Goal: Task Accomplishment & Management: Use online tool/utility

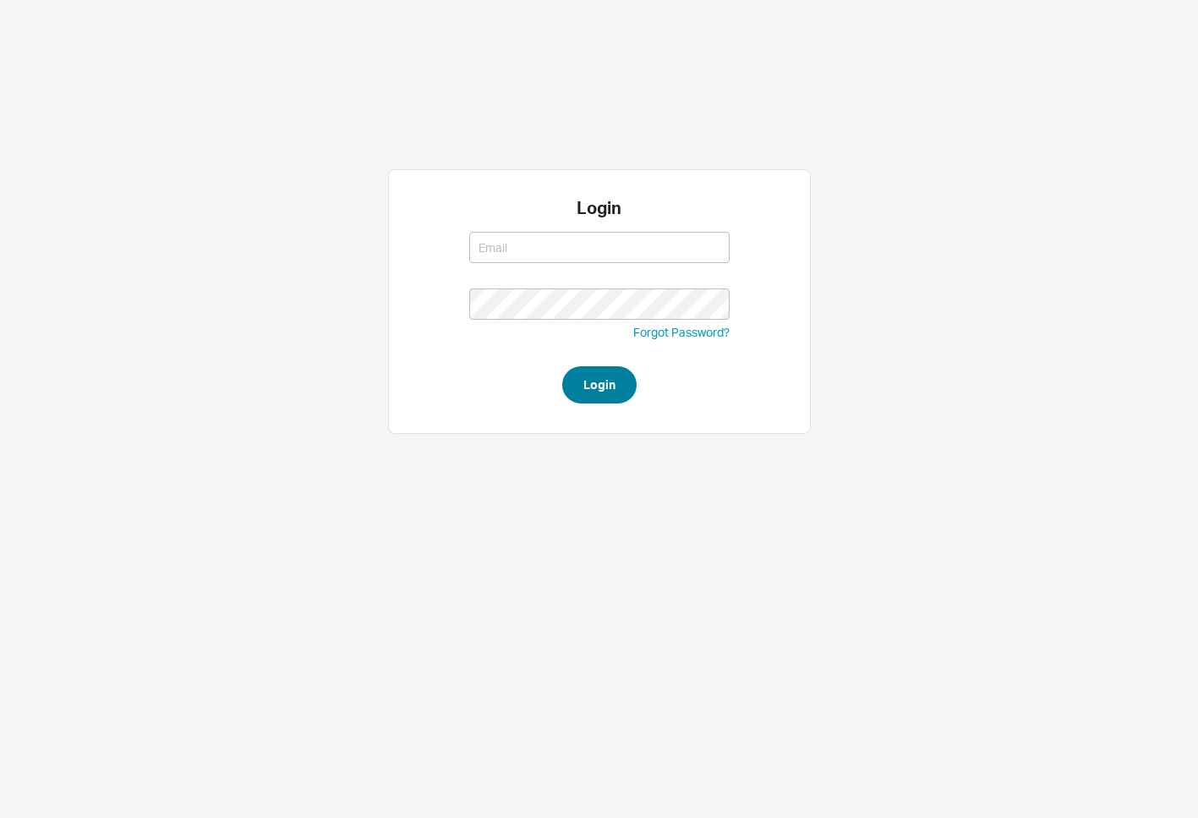
type input "adina@qualitybath.com"
click at [581, 380] on button "Login" at bounding box center [599, 384] width 74 height 37
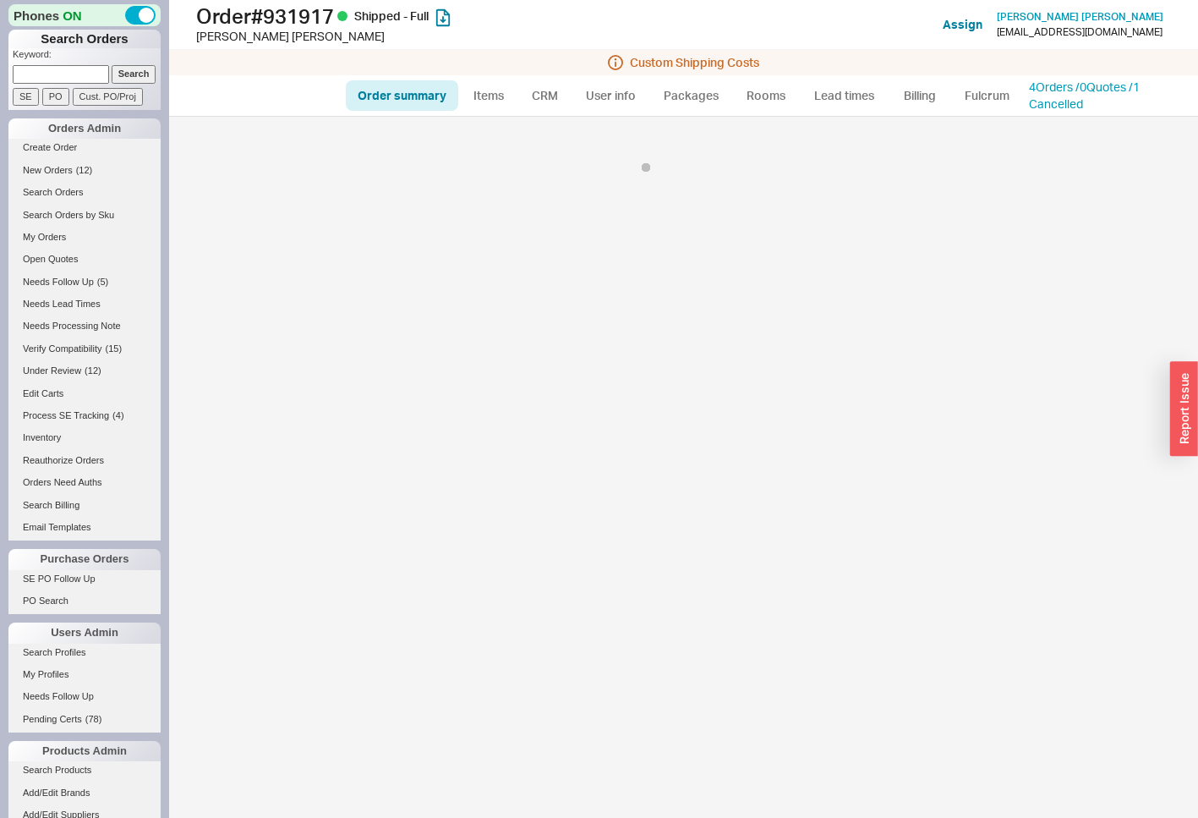
select select "LOW"
select select "3"
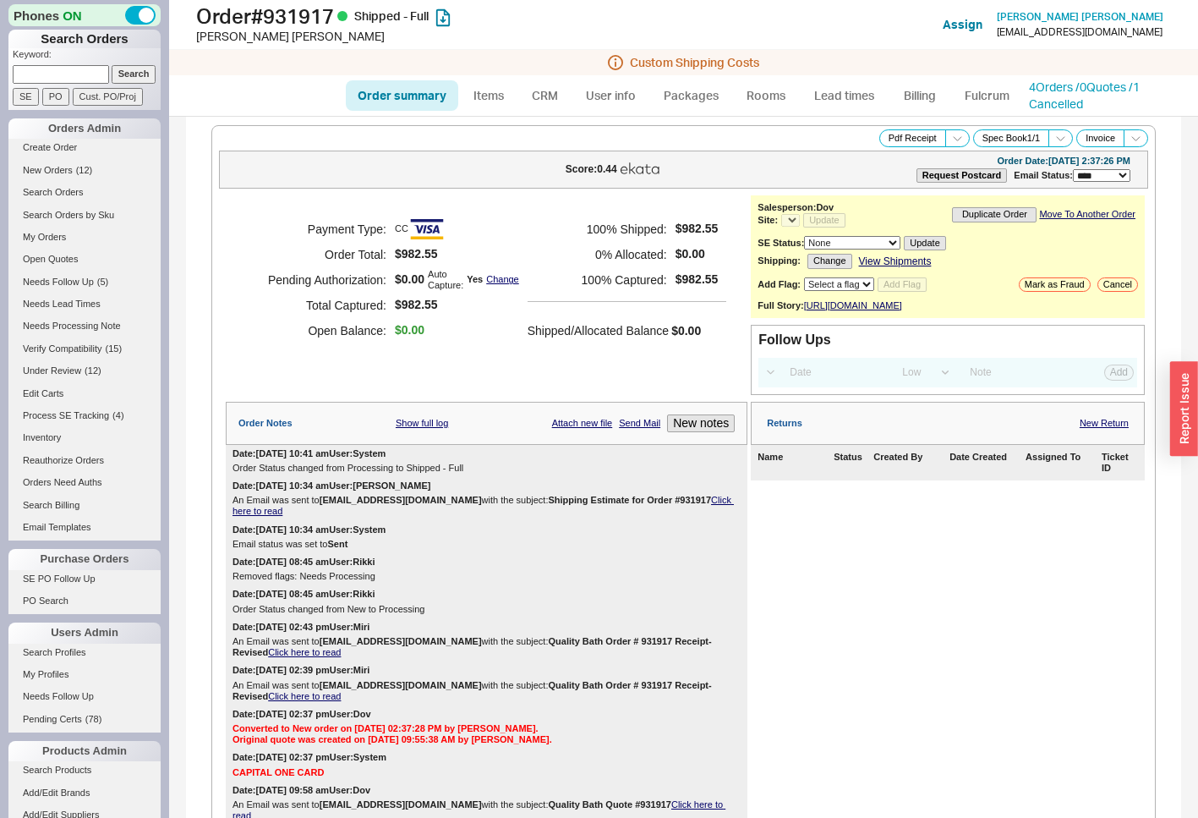
select select "*"
drag, startPoint x: 344, startPoint y: 15, endPoint x: 278, endPoint y: 20, distance: 66.1
click at [278, 20] on h1 "Order # 931917 Shipped - Full" at bounding box center [400, 16] width 408 height 24
copy h1 "931917"
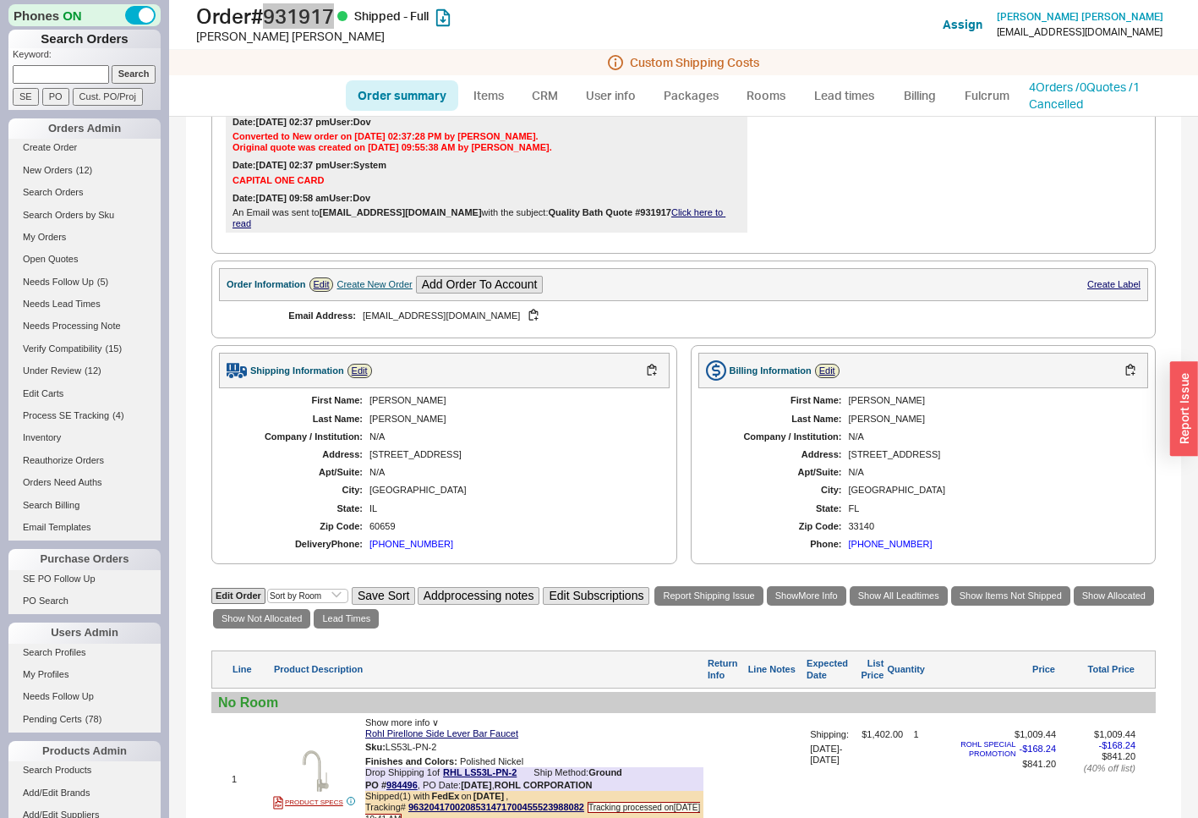
scroll to position [676, 0]
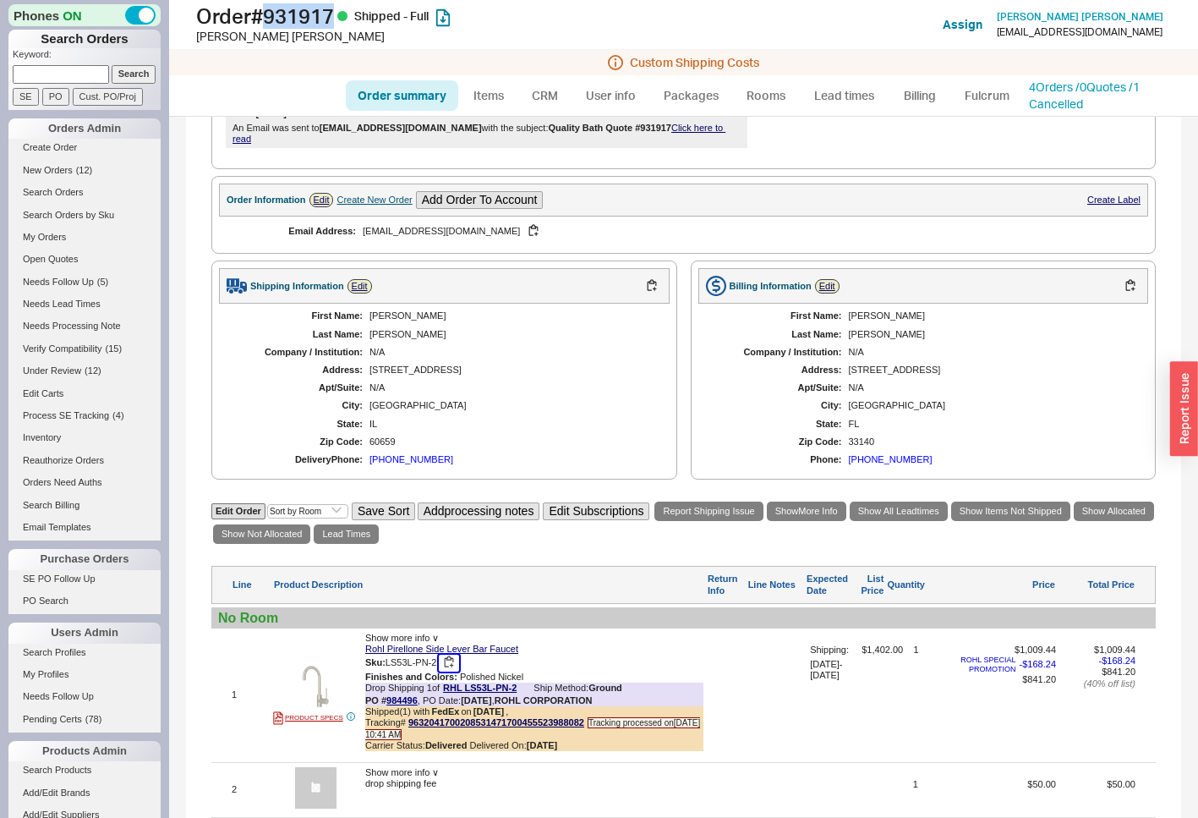
click at [449, 671] on button "button" at bounding box center [449, 662] width 20 height 16
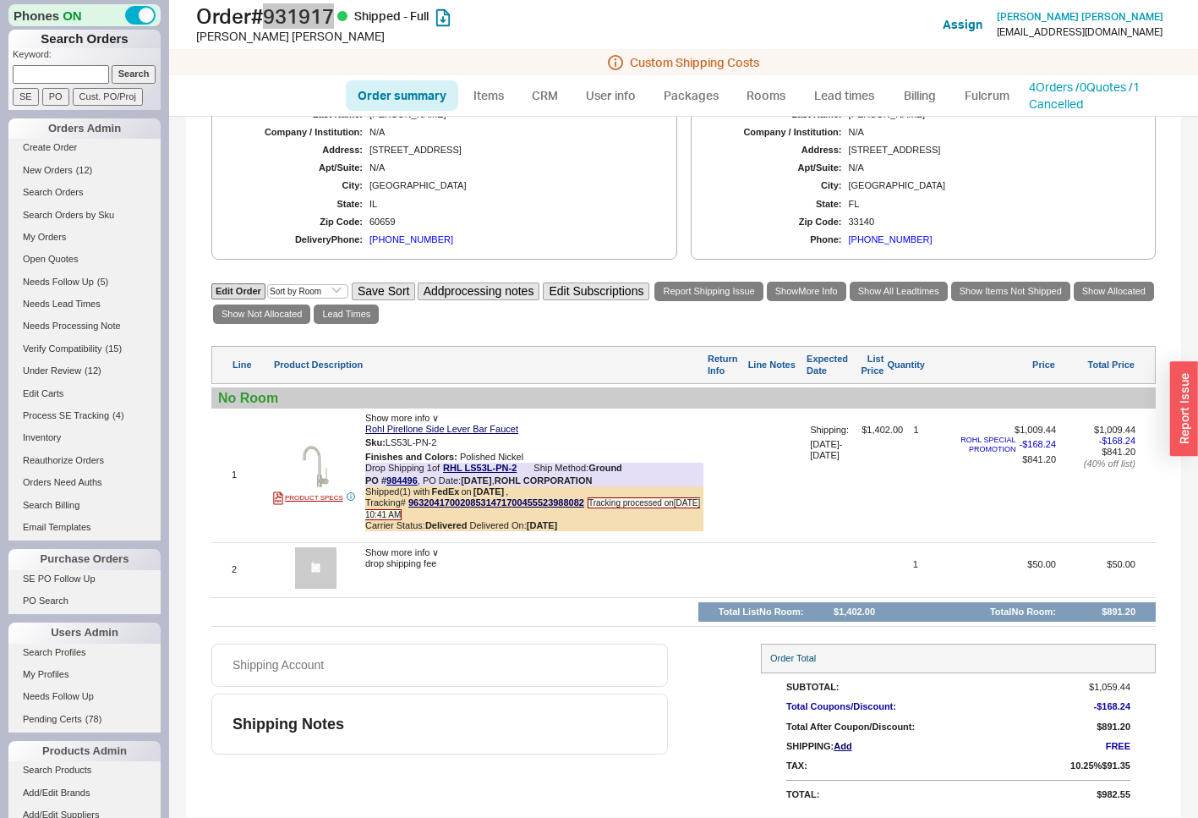
scroll to position [907, 0]
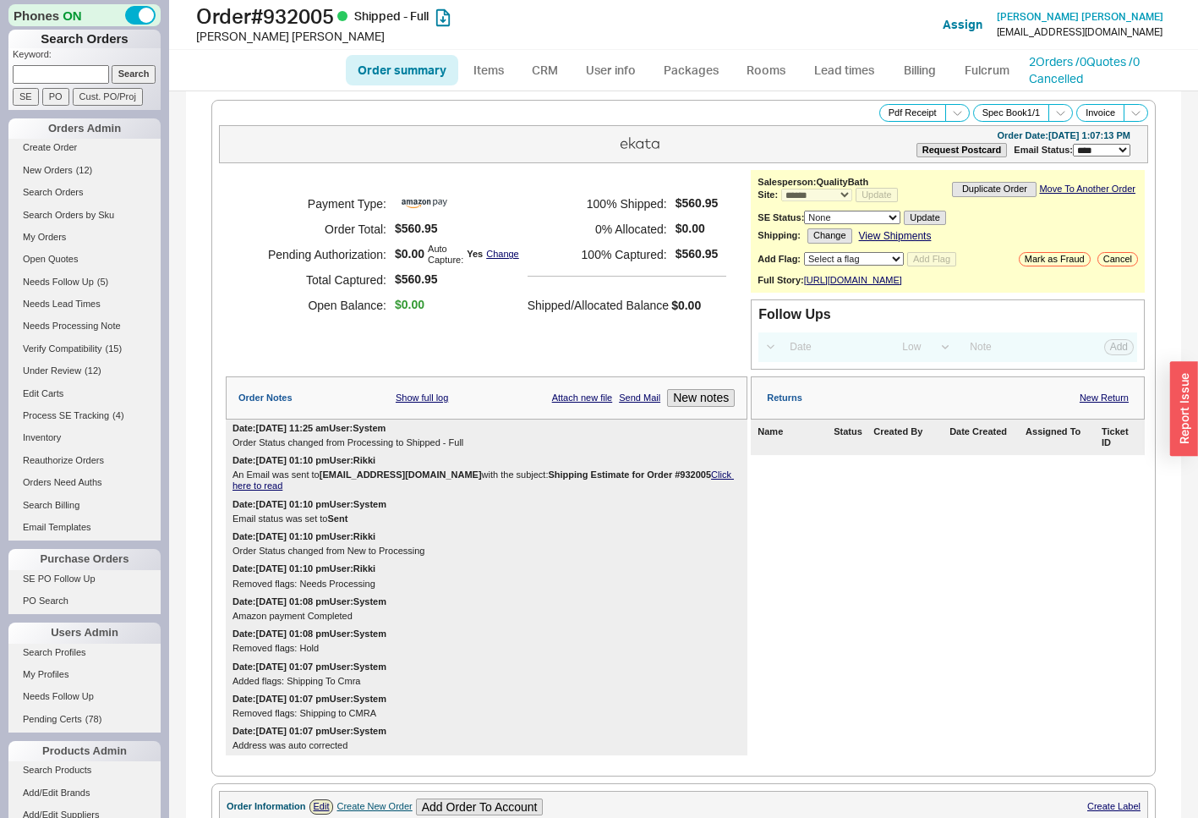
select select "*"
select select "LOW"
select select "3"
drag, startPoint x: 342, startPoint y: 16, endPoint x: 276, endPoint y: 15, distance: 66.8
click at [276, 15] on h1 "Order # 932005 Shipped - Full" at bounding box center [400, 16] width 408 height 24
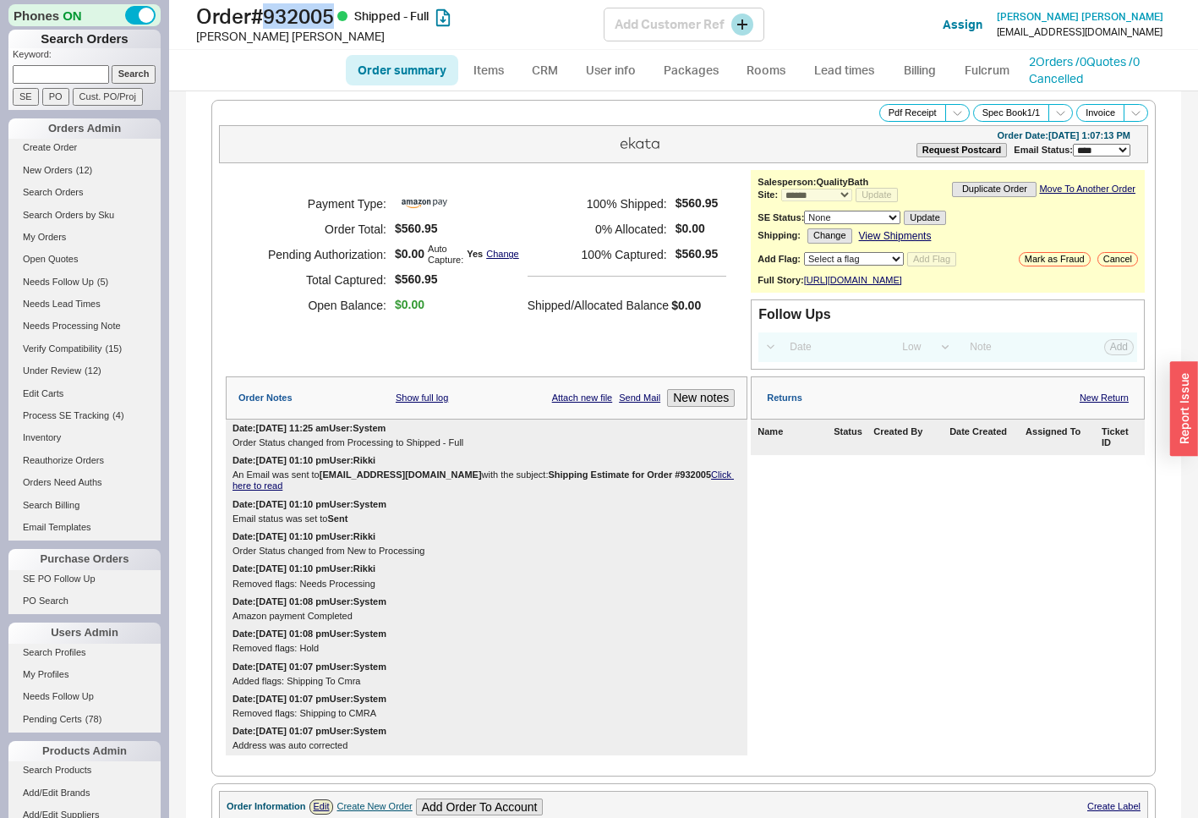
copy h1 "932005"
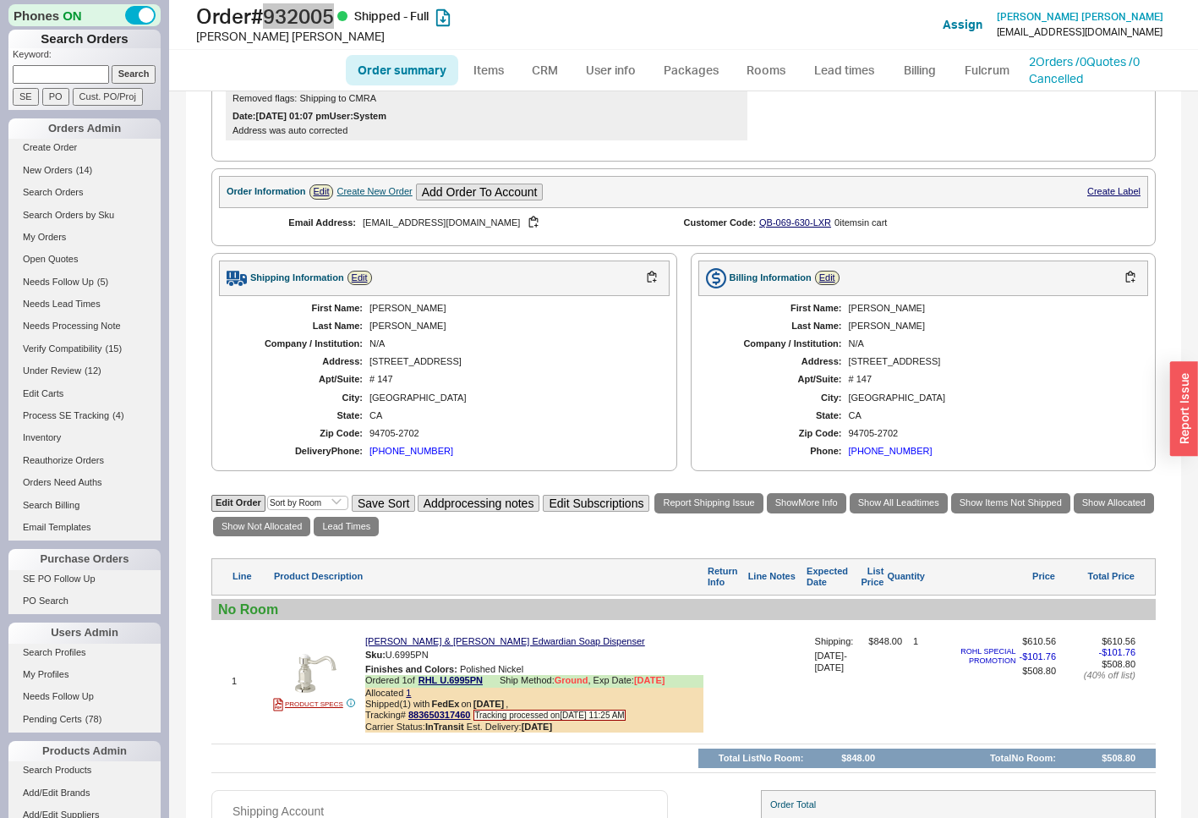
scroll to position [761, 0]
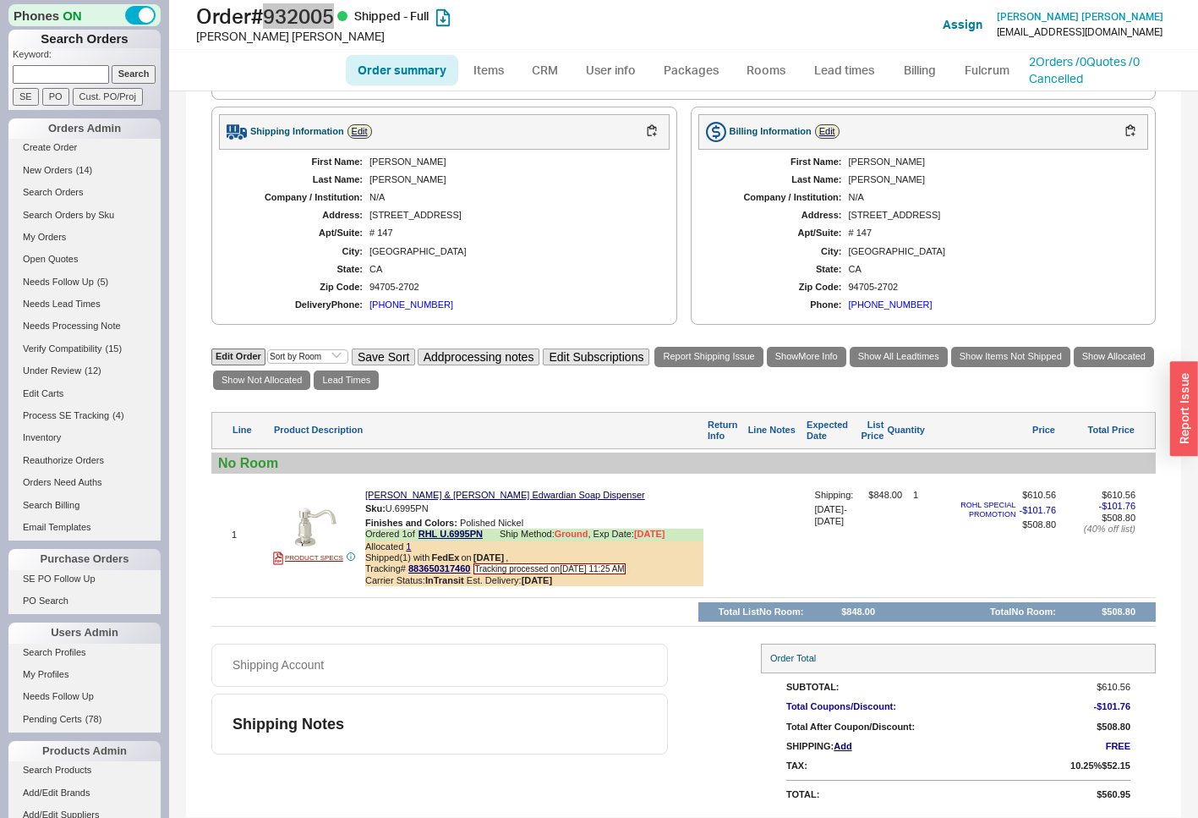
drag, startPoint x: 441, startPoint y: 521, endPoint x: 735, endPoint y: 475, distance: 296.9
click at [441, 517] on button "button" at bounding box center [441, 509] width 20 height 16
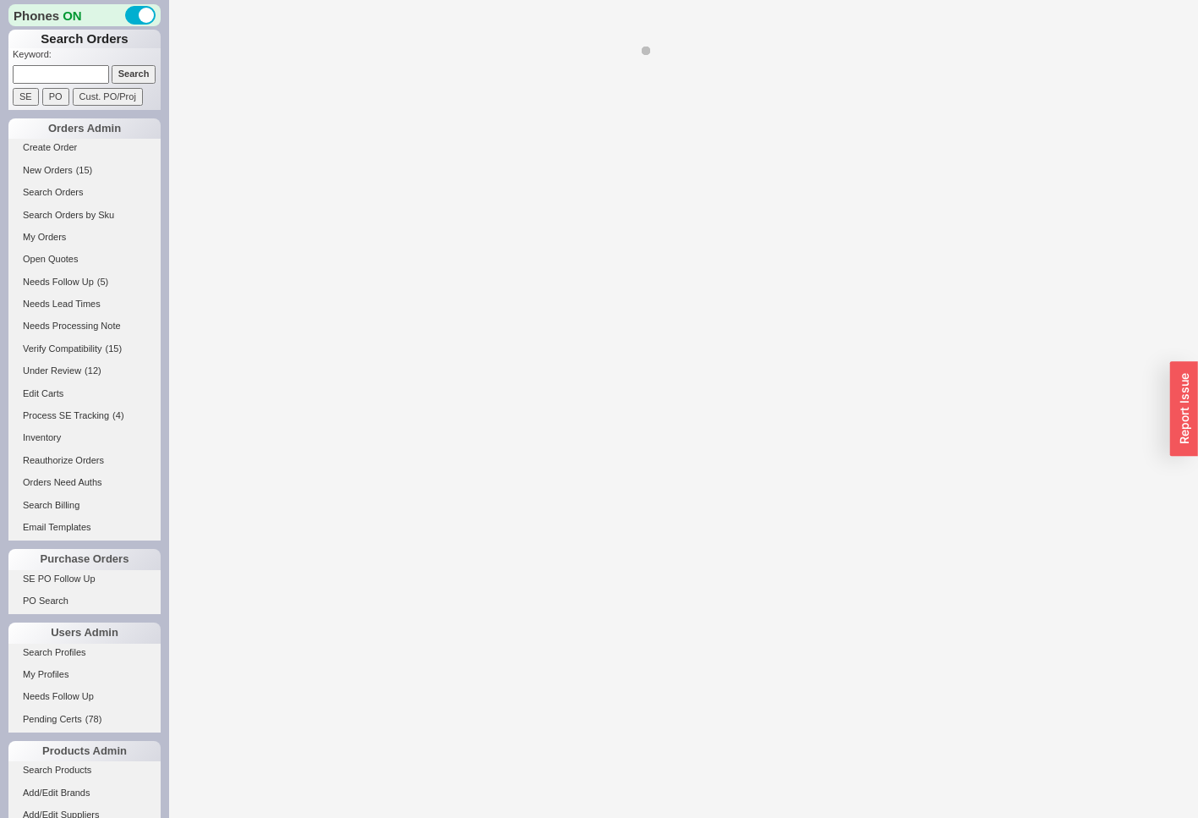
select select "LOW"
select select "3"
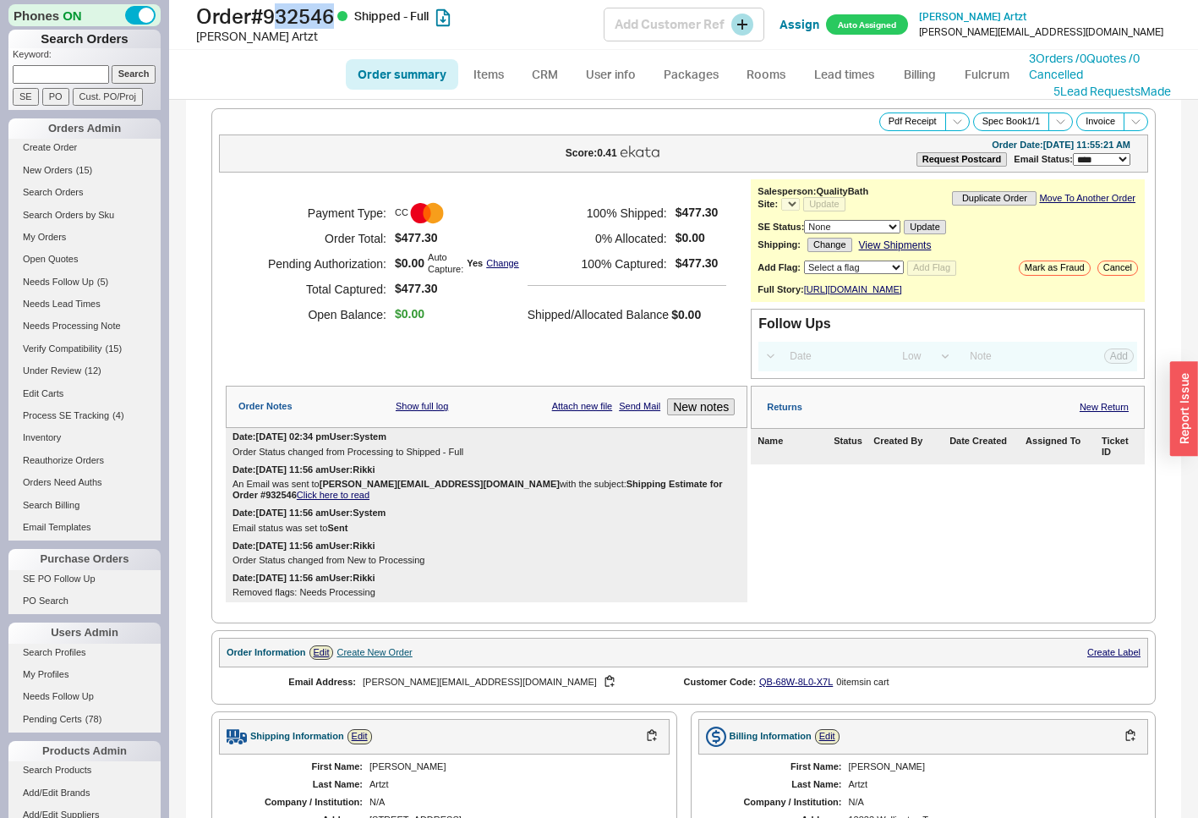
select select "*"
drag, startPoint x: 342, startPoint y: 22, endPoint x: 275, endPoint y: 19, distance: 67.7
click at [275, 19] on h1 "Order # 932546 Shipped - Full" at bounding box center [400, 16] width 408 height 24
copy h1 "932546"
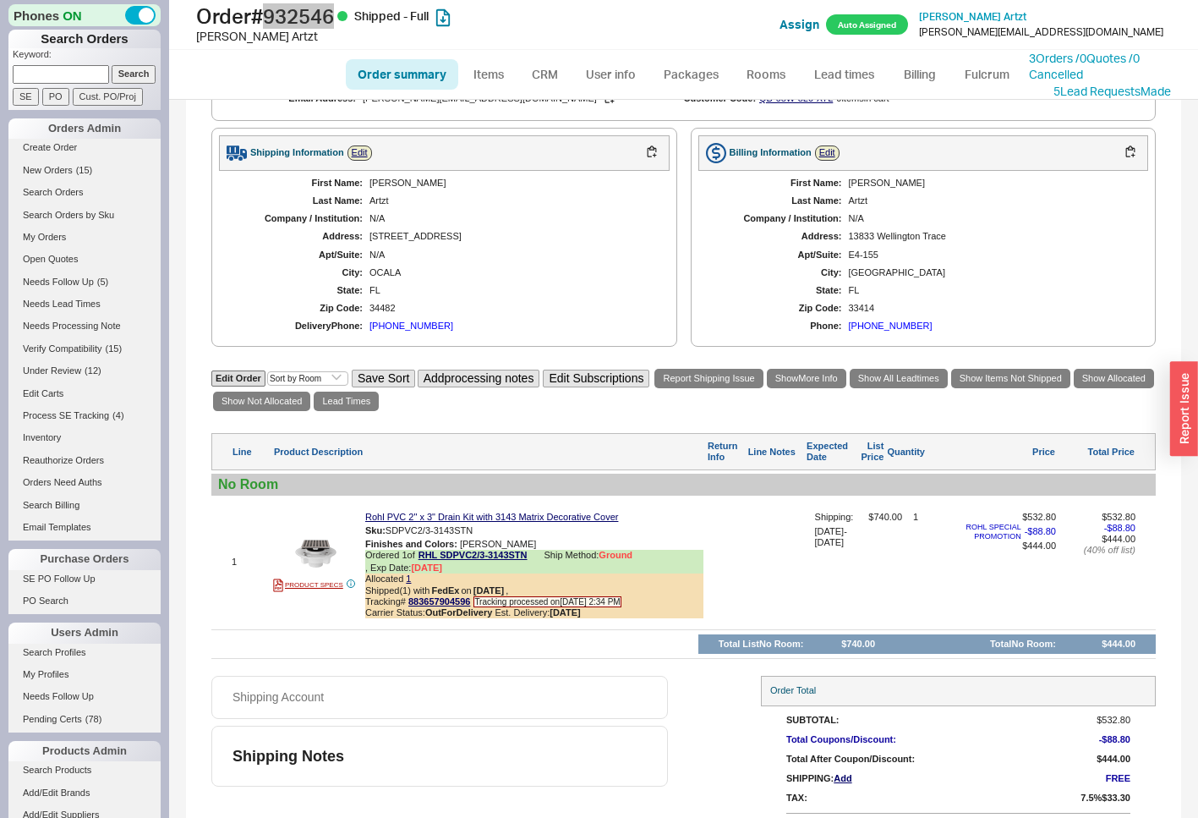
scroll to position [592, 0]
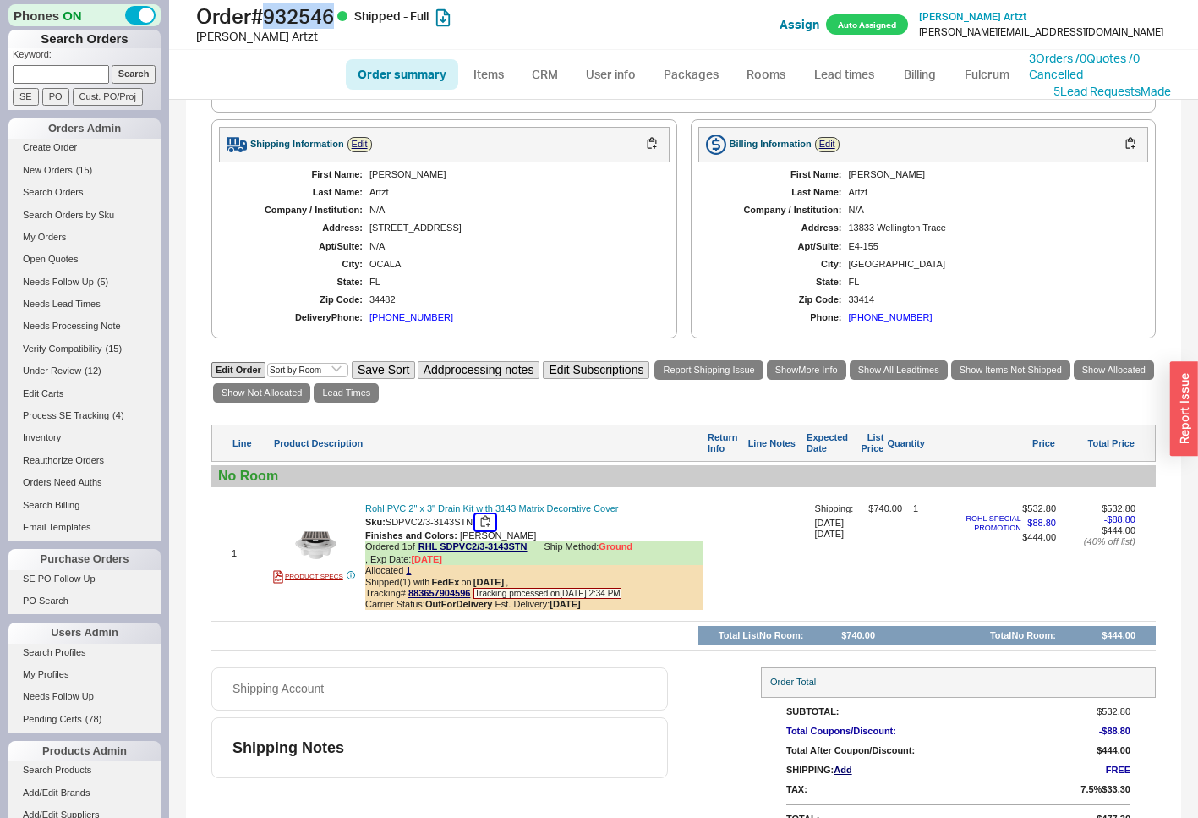
drag, startPoint x: 484, startPoint y: 530, endPoint x: 528, endPoint y: 517, distance: 46.8
click at [484, 530] on button "button" at bounding box center [485, 522] width 20 height 16
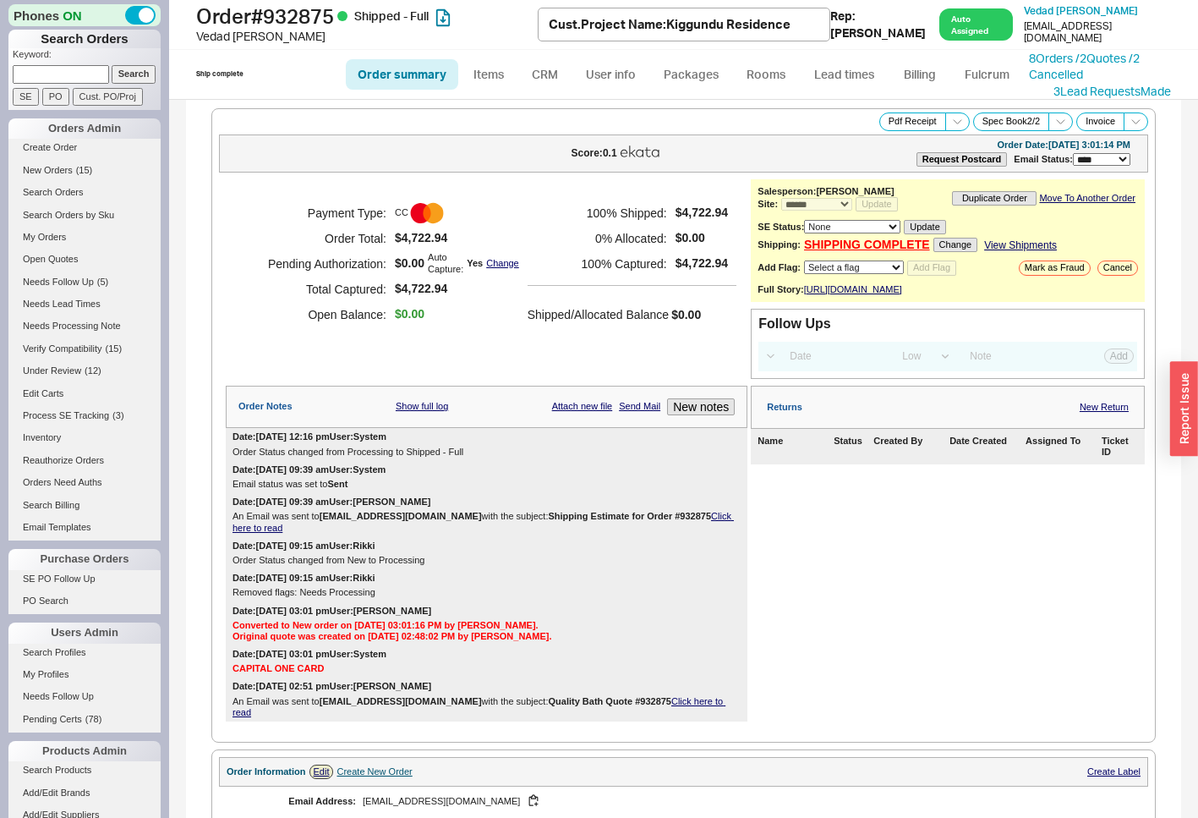
select select "*"
select select "LOW"
select select "3"
drag, startPoint x: 343, startPoint y: 12, endPoint x: 276, endPoint y: 16, distance: 66.9
click at [276, 16] on h1 "Order # 932875 Shipped - Full" at bounding box center [367, 16] width 342 height 24
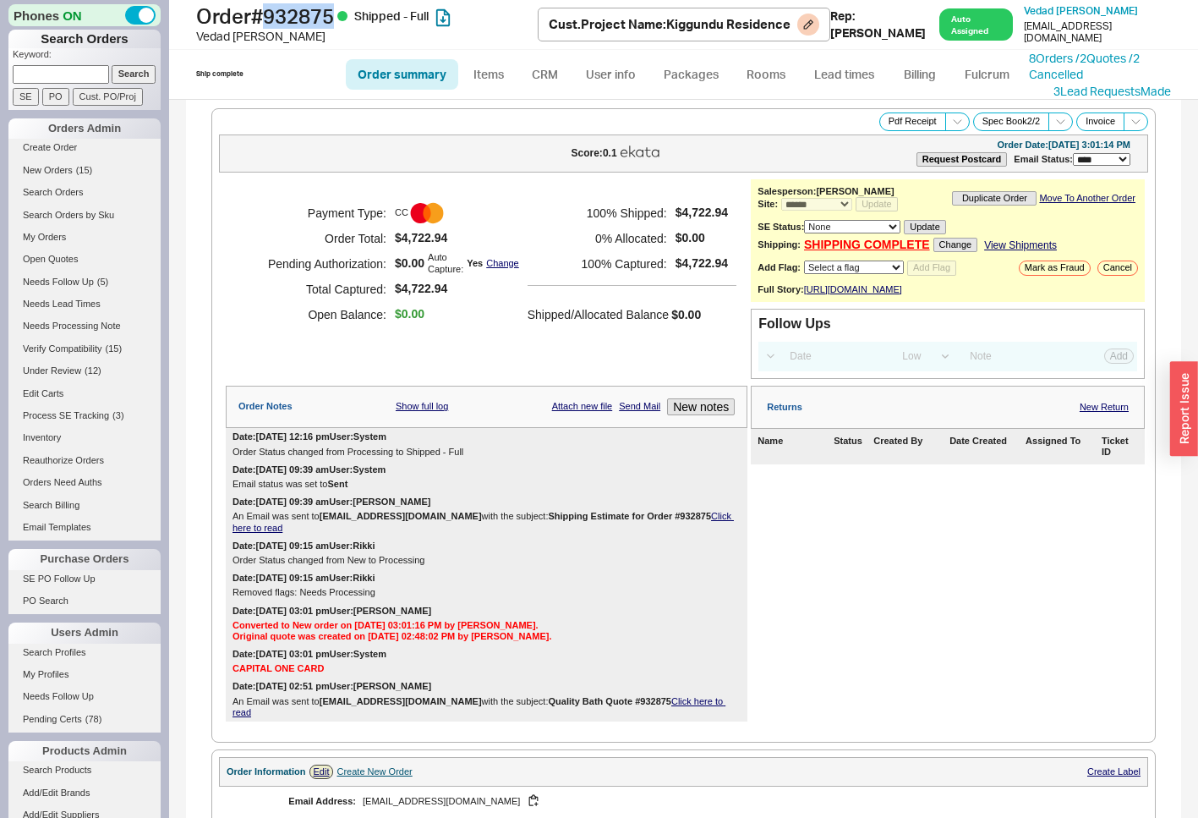
copy h1 "932875"
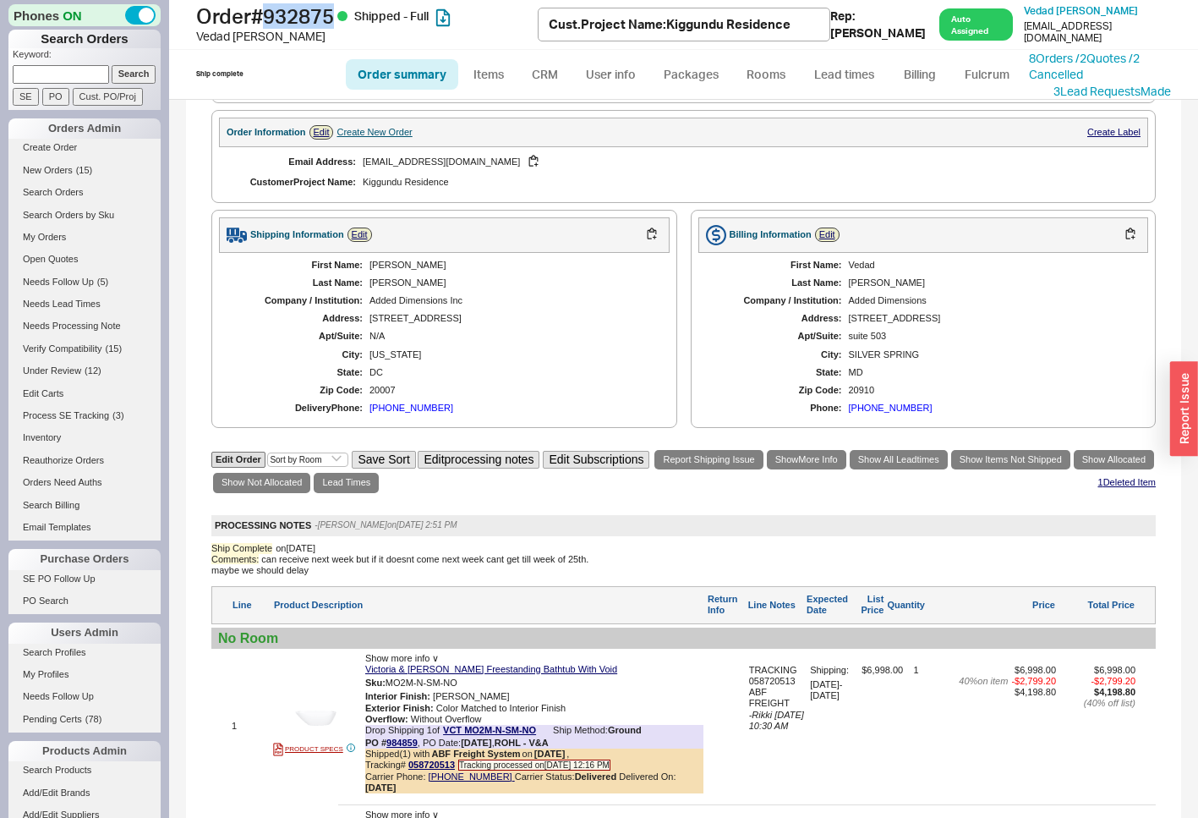
scroll to position [930, 0]
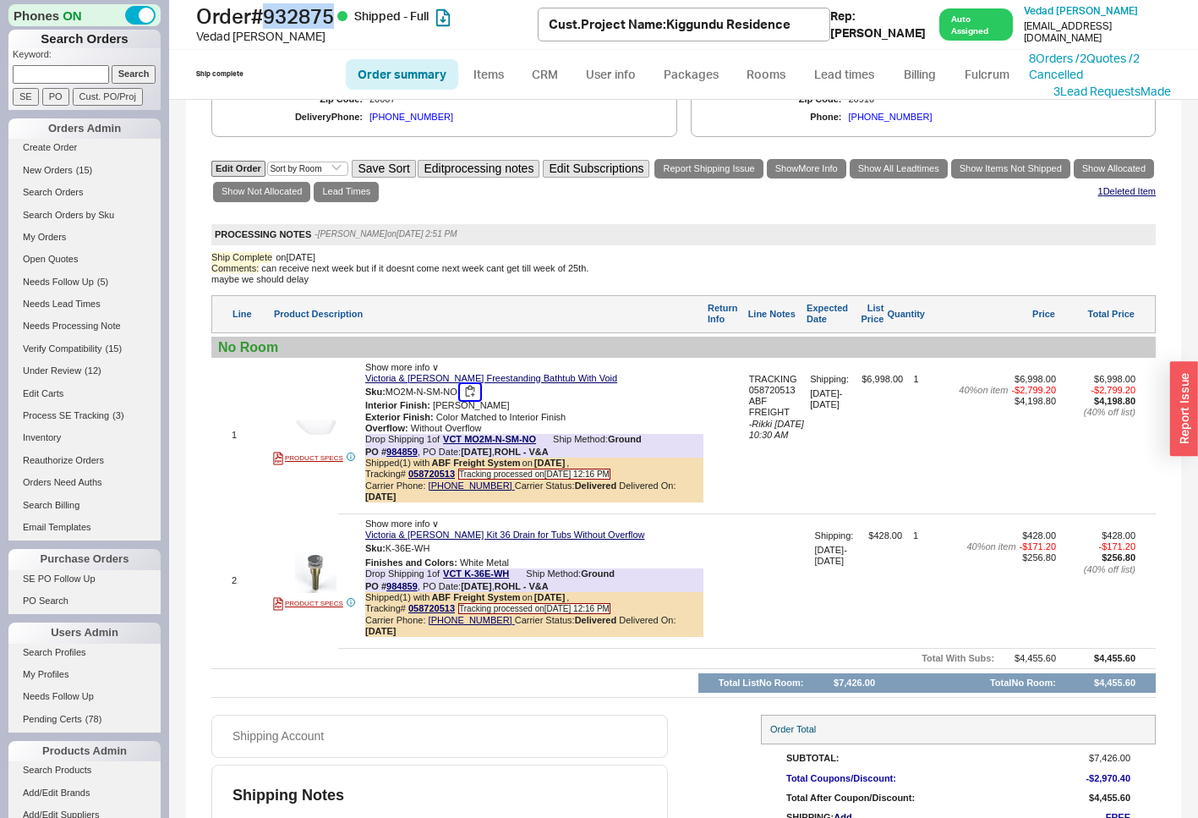
click at [469, 400] on button "button" at bounding box center [470, 392] width 20 height 16
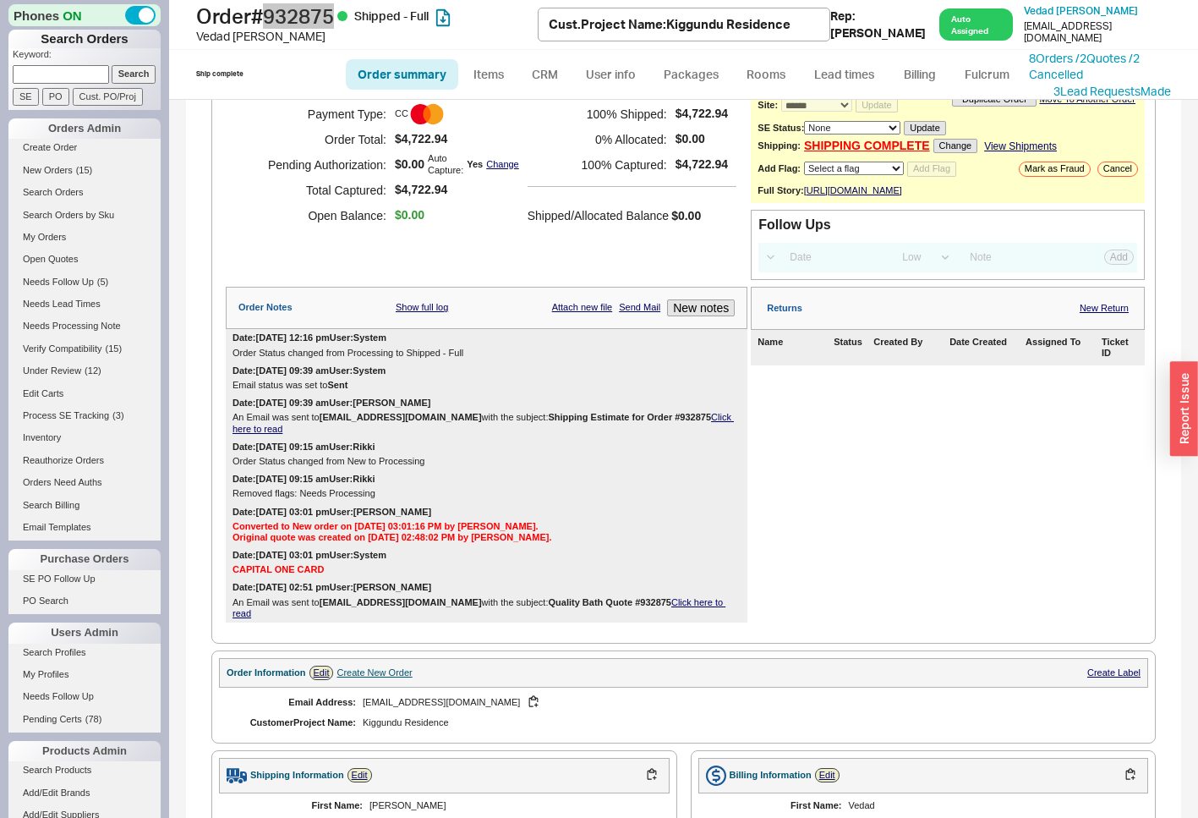
scroll to position [254, 0]
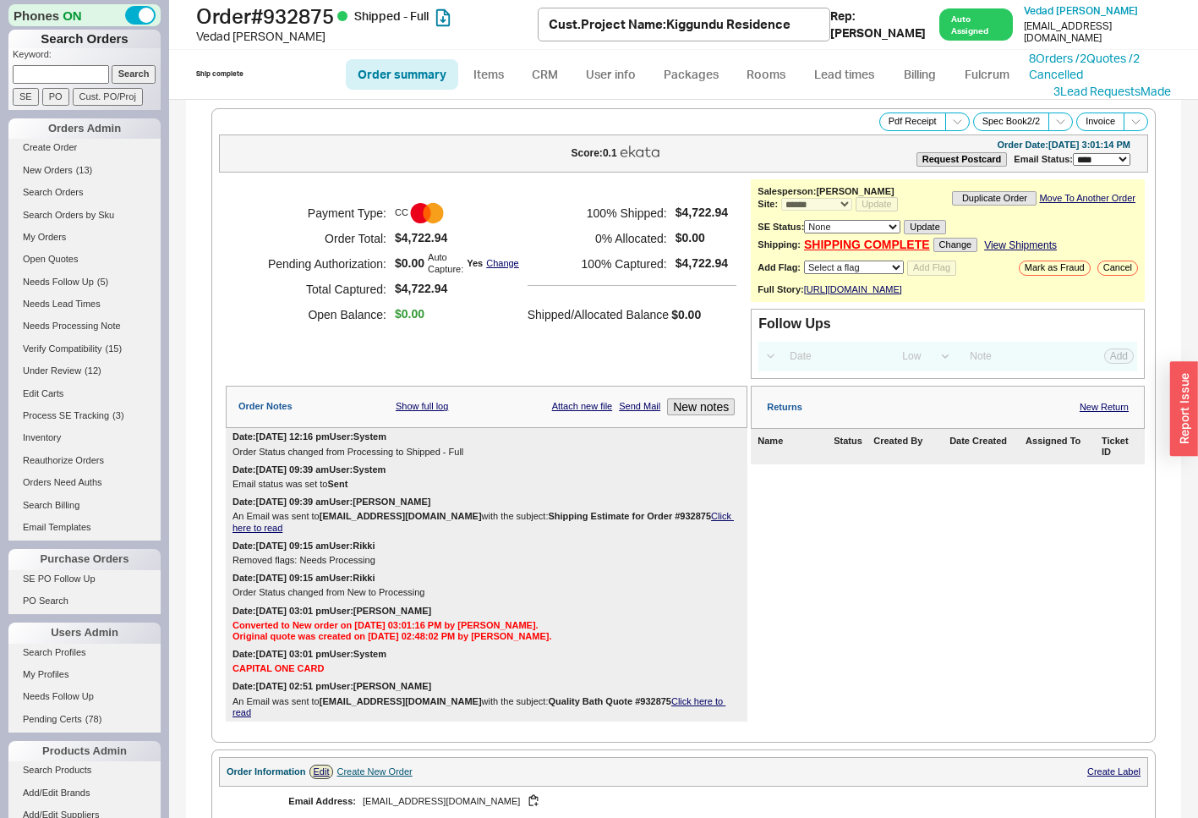
select select "*"
select select "LOW"
select select "3"
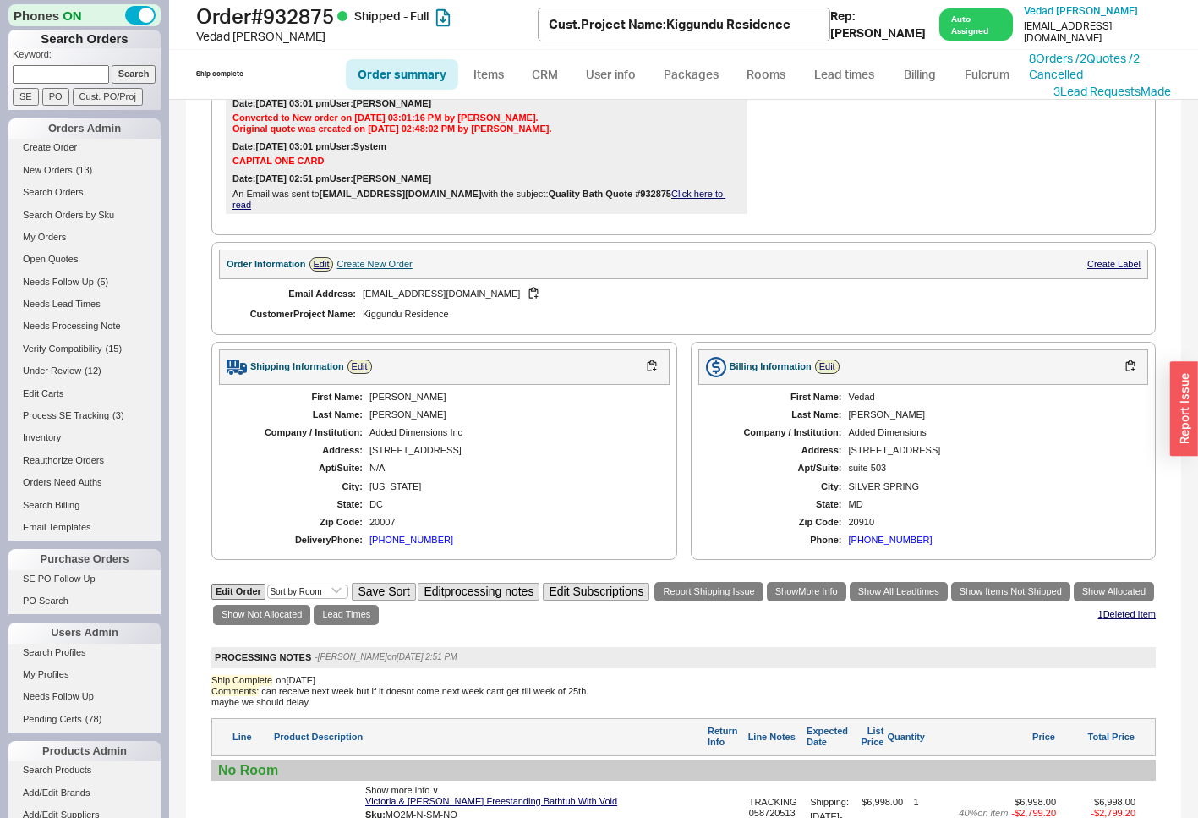
scroll to position [930, 0]
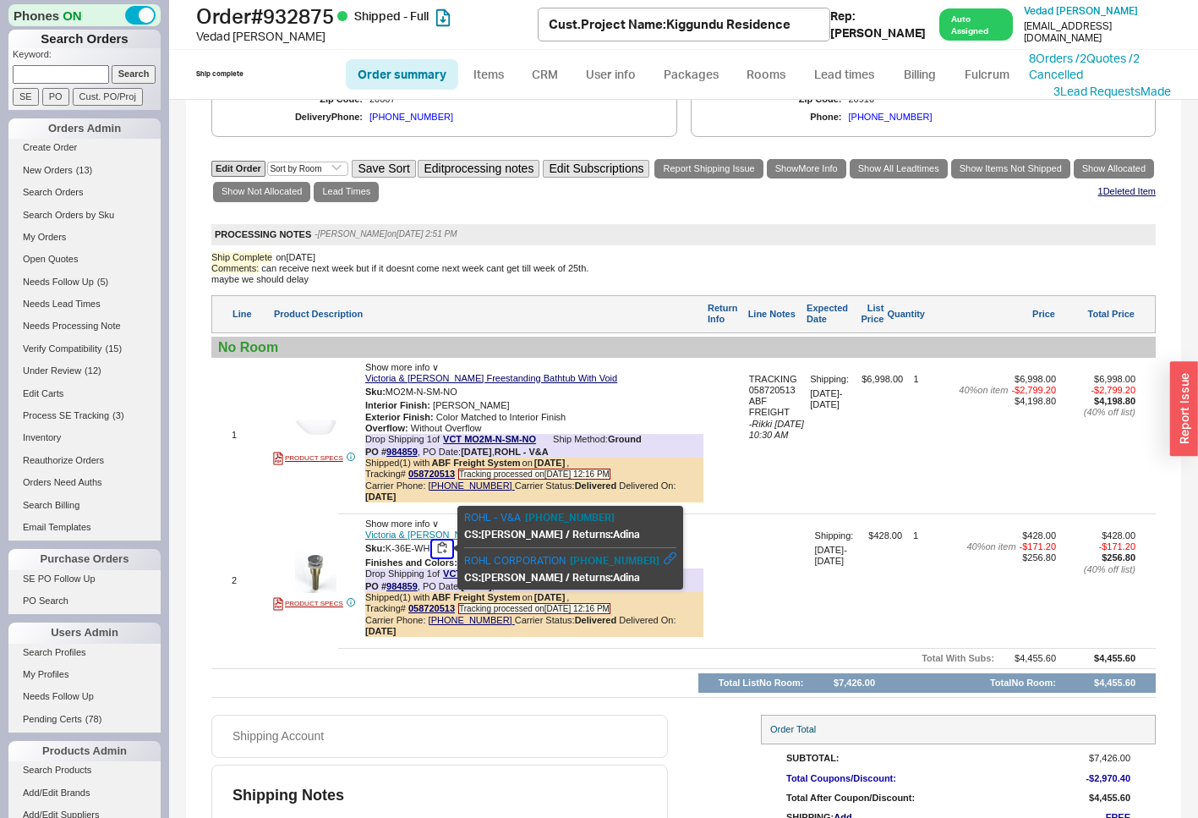
drag, startPoint x: 444, startPoint y: 546, endPoint x: 531, endPoint y: 530, distance: 88.6
click at [444, 546] on button "button" at bounding box center [442, 548] width 20 height 16
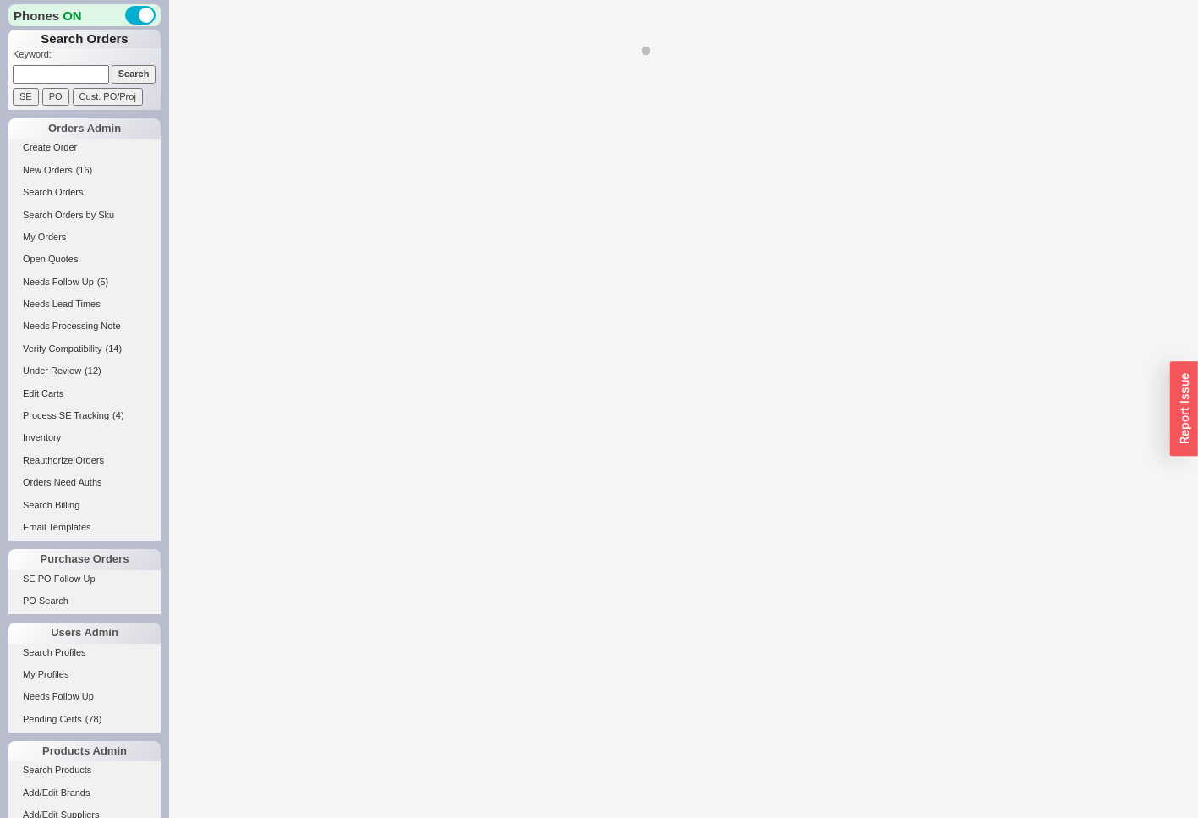
select select "LOW"
select select "3"
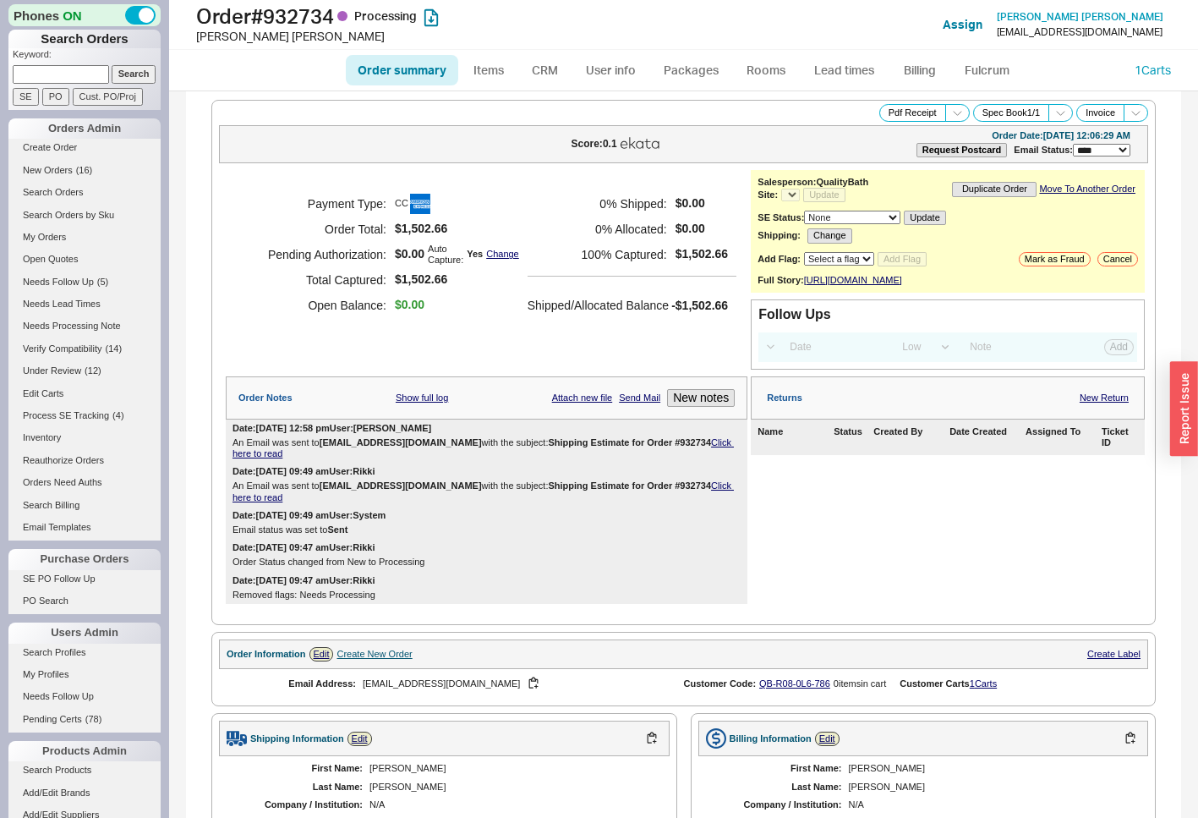
select select "*"
drag, startPoint x: 342, startPoint y: 11, endPoint x: 277, endPoint y: 11, distance: 64.3
click at [277, 11] on h1 "Order # 932734 Processing" at bounding box center [400, 16] width 408 height 24
copy h1 "932734"
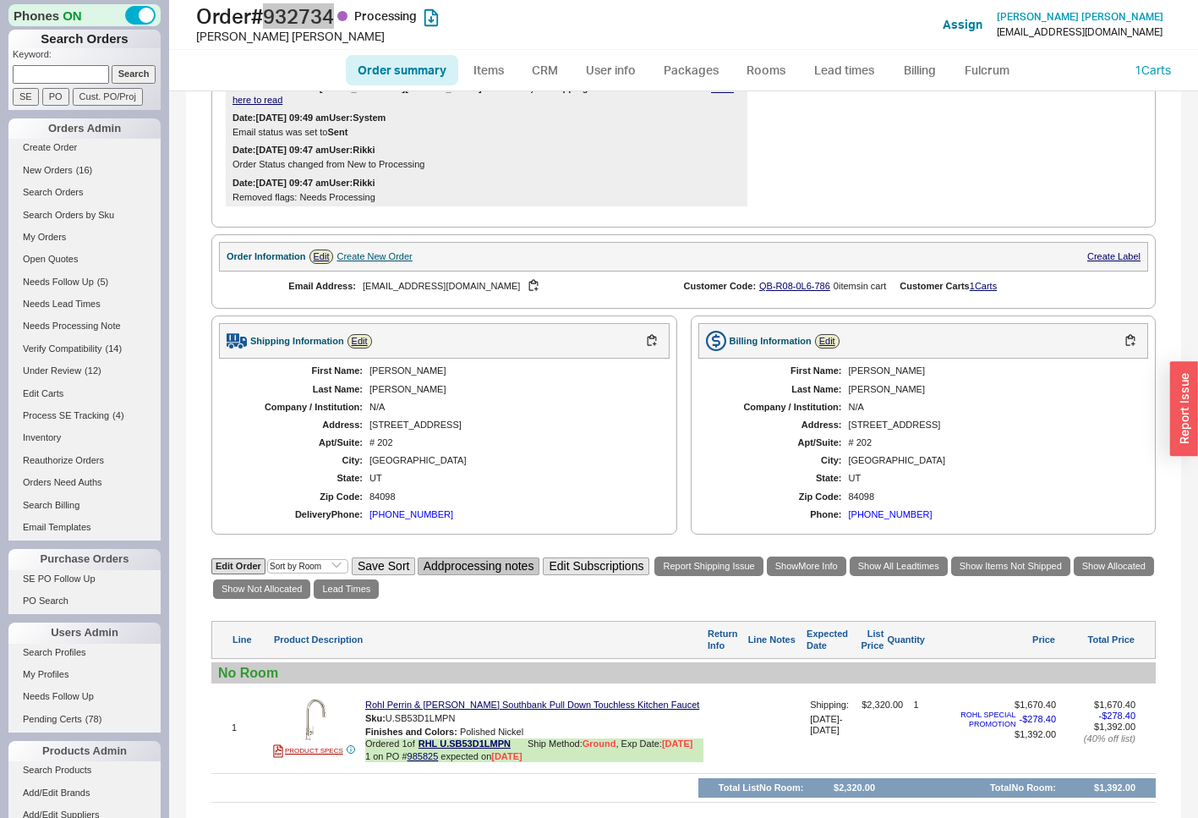
scroll to position [423, 0]
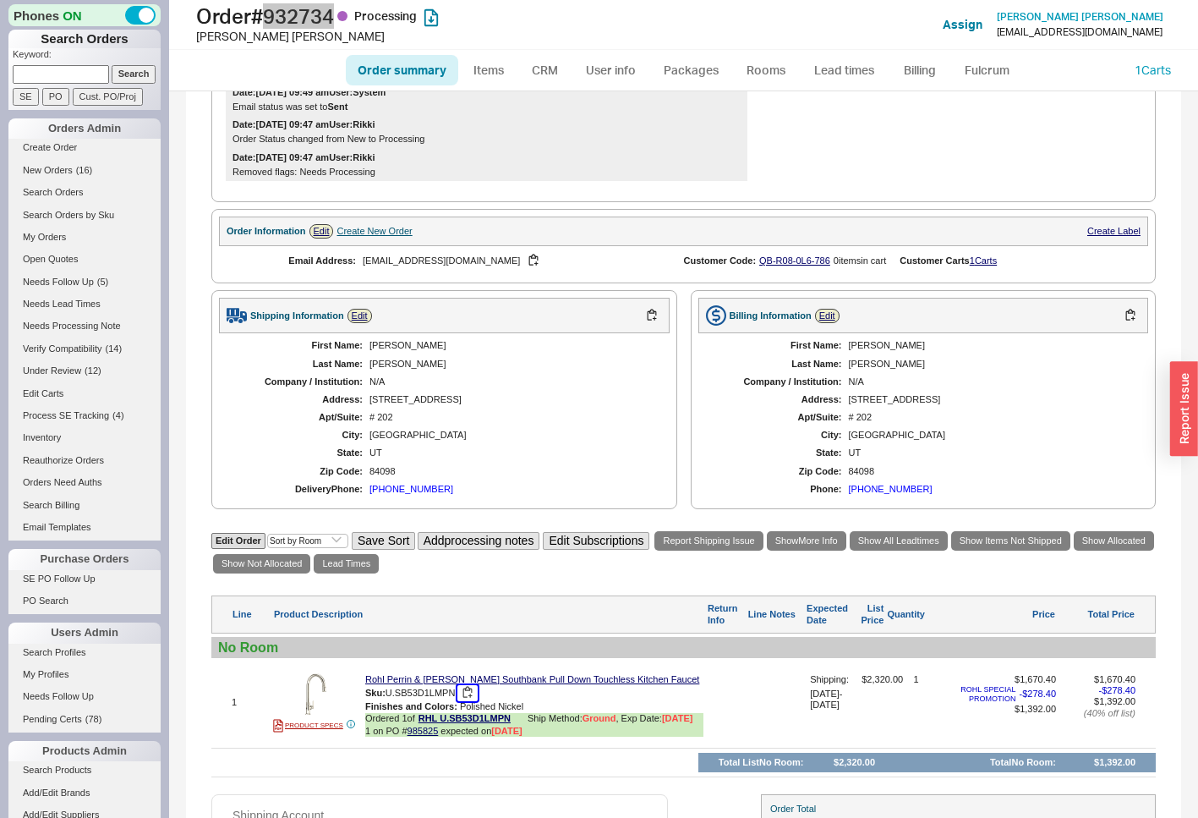
click at [465, 701] on button "button" at bounding box center [467, 693] width 20 height 16
click at [854, 225] on section "Order Information Edit Create New Order Create Label Email Address: lindsayjax@…" at bounding box center [683, 246] width 944 height 74
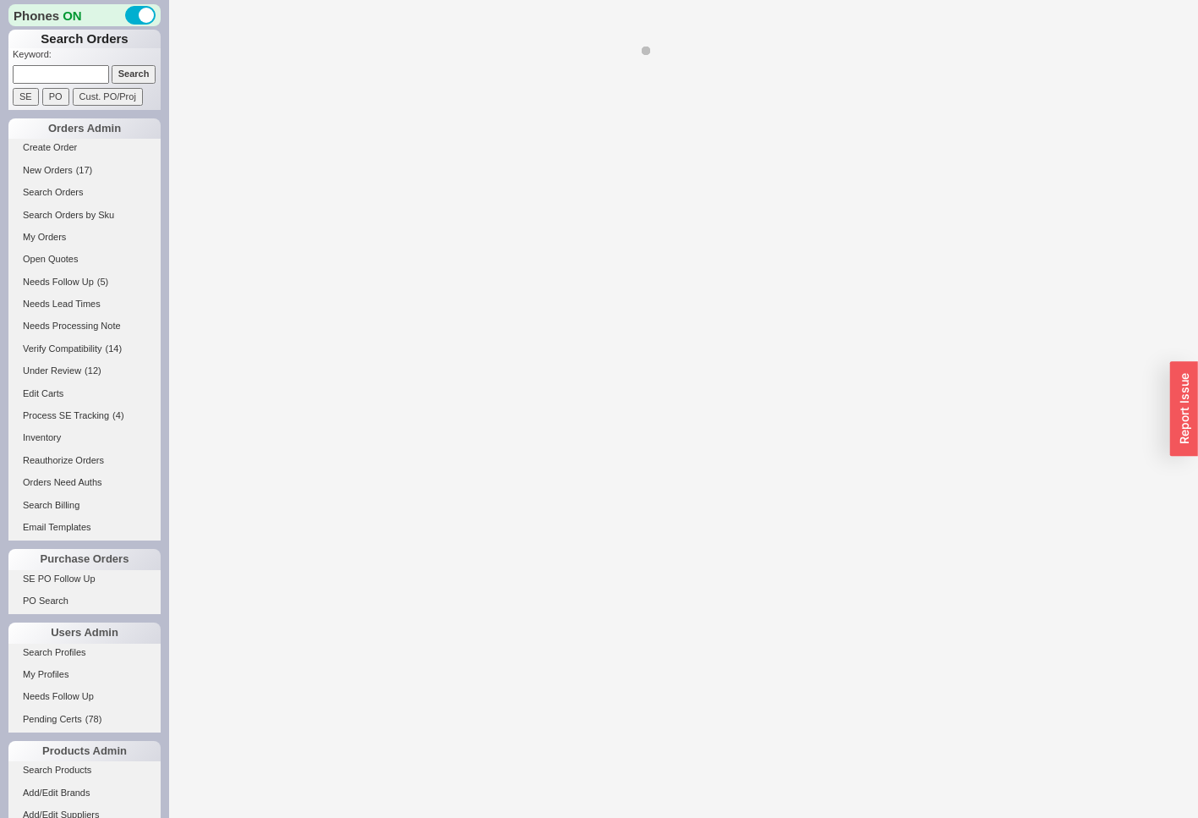
select select "LOW"
select select "3"
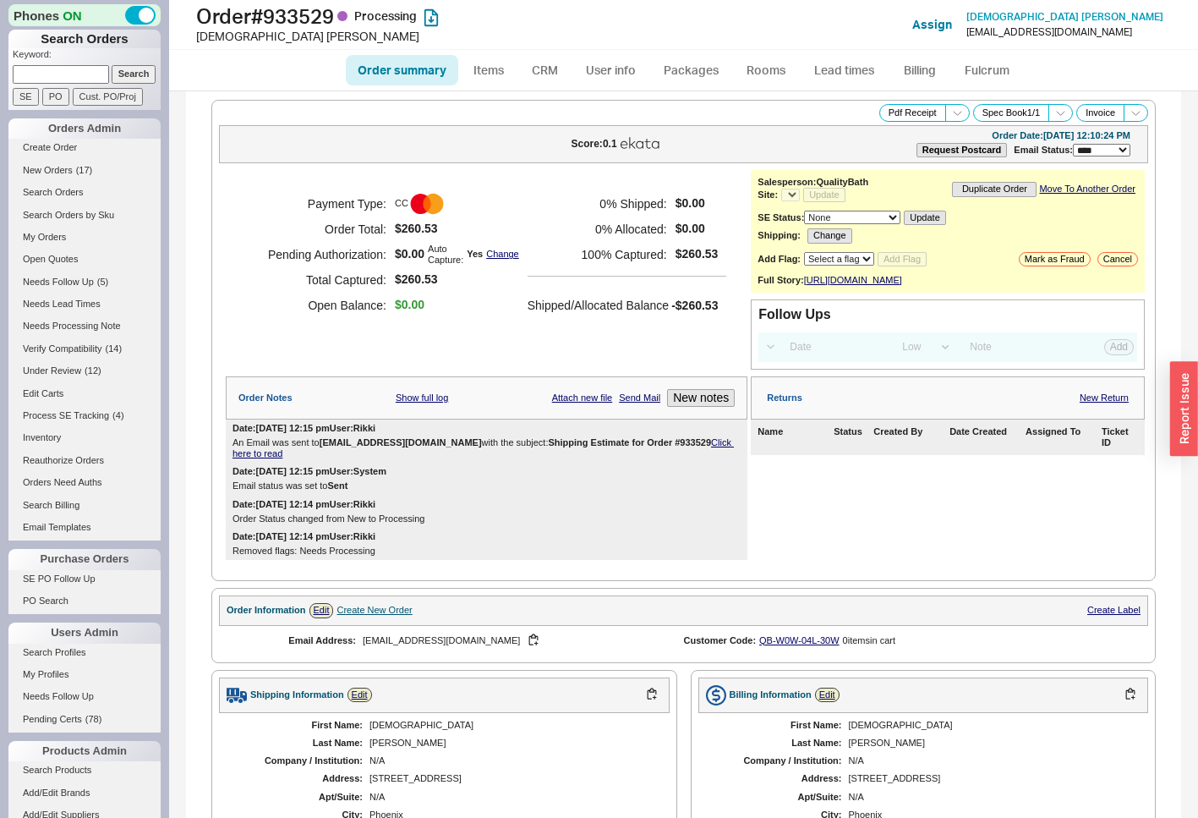
select select "*"
drag, startPoint x: 342, startPoint y: 10, endPoint x: 277, endPoint y: 12, distance: 64.3
click at [277, 12] on h1 "Order # 933529 Processing" at bounding box center [400, 16] width 408 height 24
copy h1 "933529"
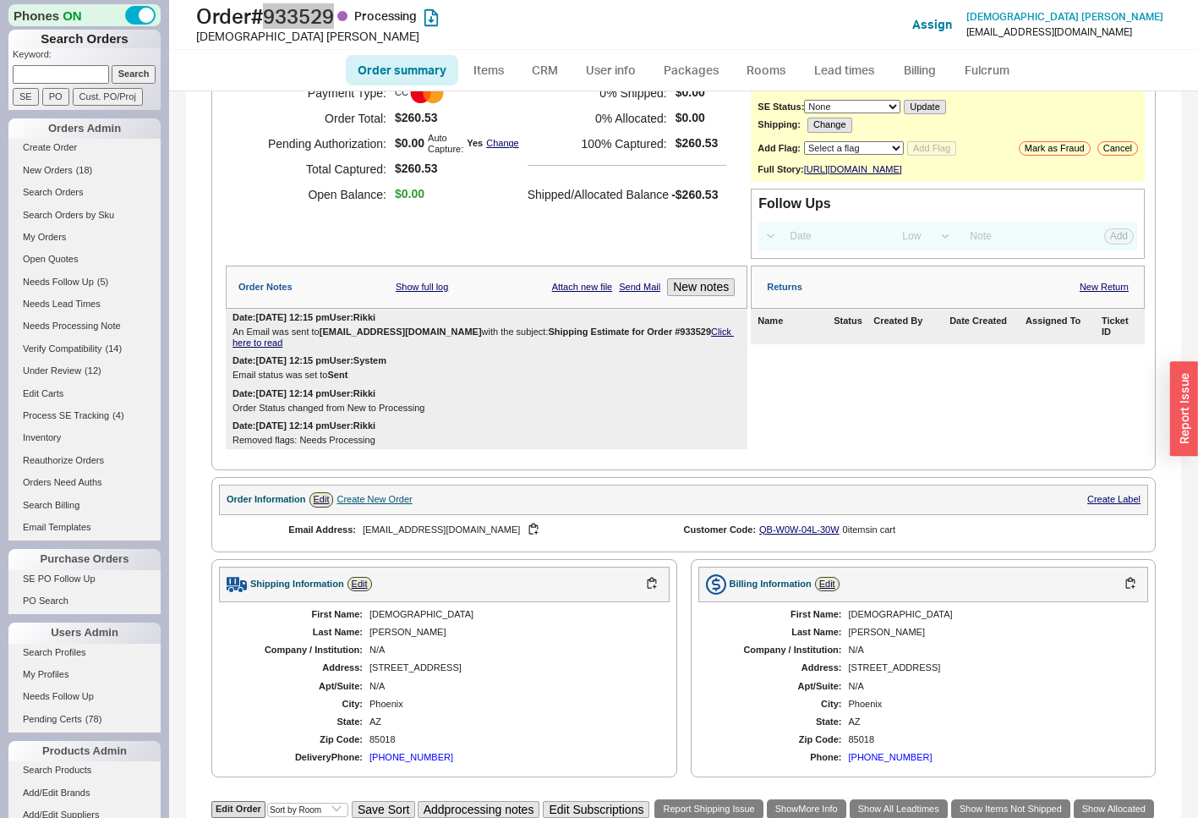
scroll to position [423, 0]
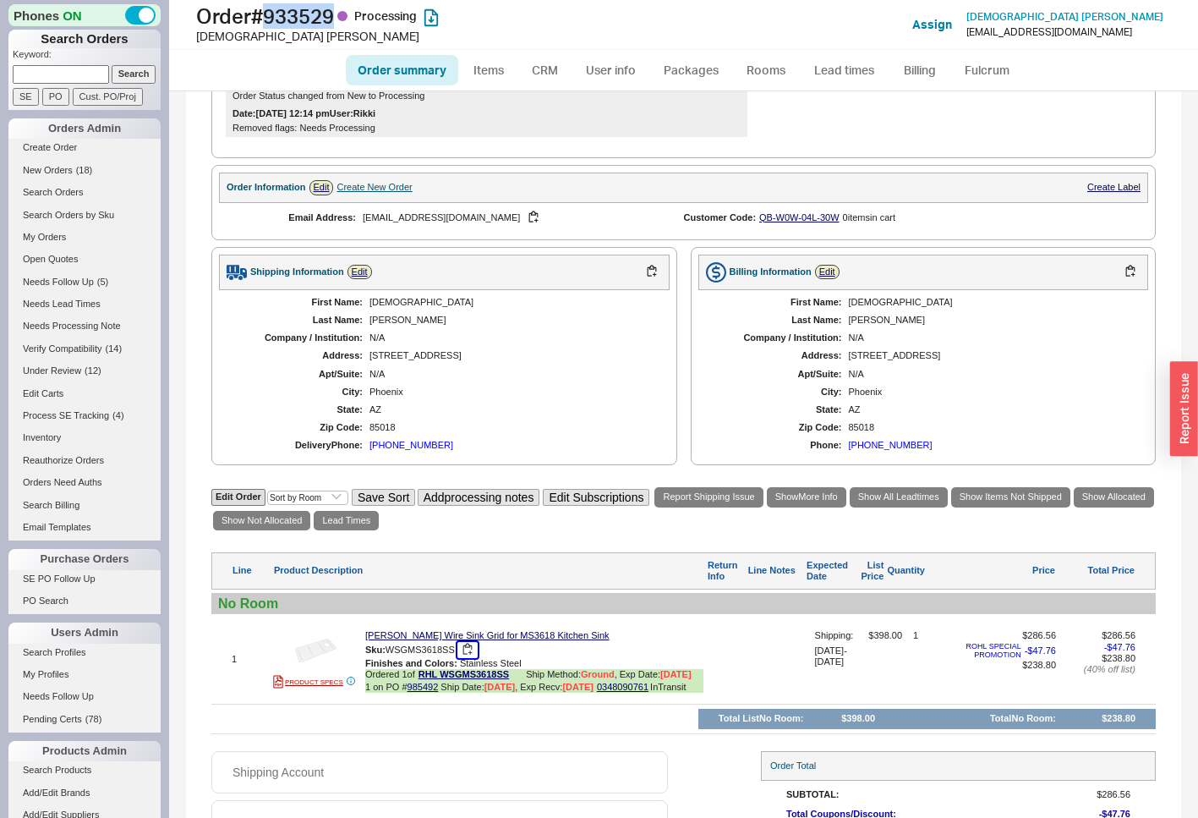
click at [468, 658] on button "button" at bounding box center [467, 650] width 20 height 16
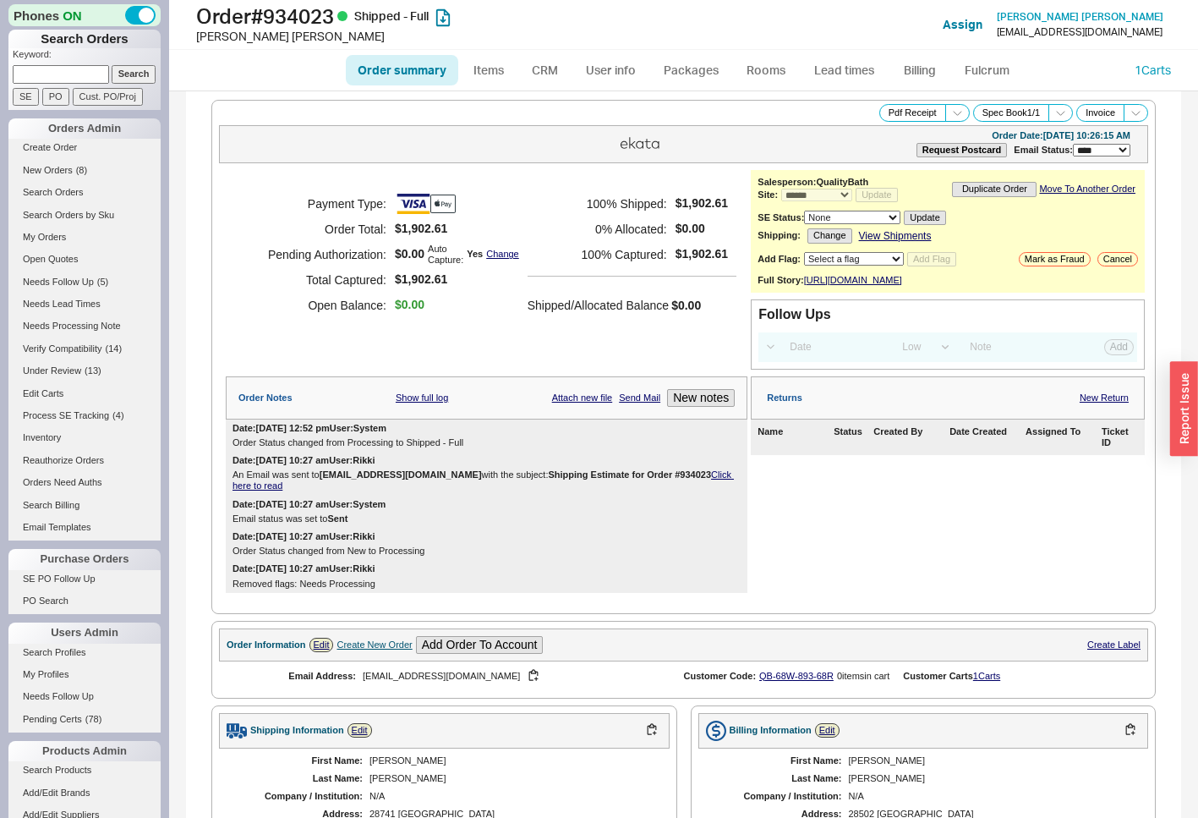
select select "*"
select select "LOW"
select select "3"
drag, startPoint x: 342, startPoint y: 22, endPoint x: 276, endPoint y: 17, distance: 67.0
click at [276, 17] on h1 "Order # 934023 Shipped - Full" at bounding box center [400, 16] width 408 height 24
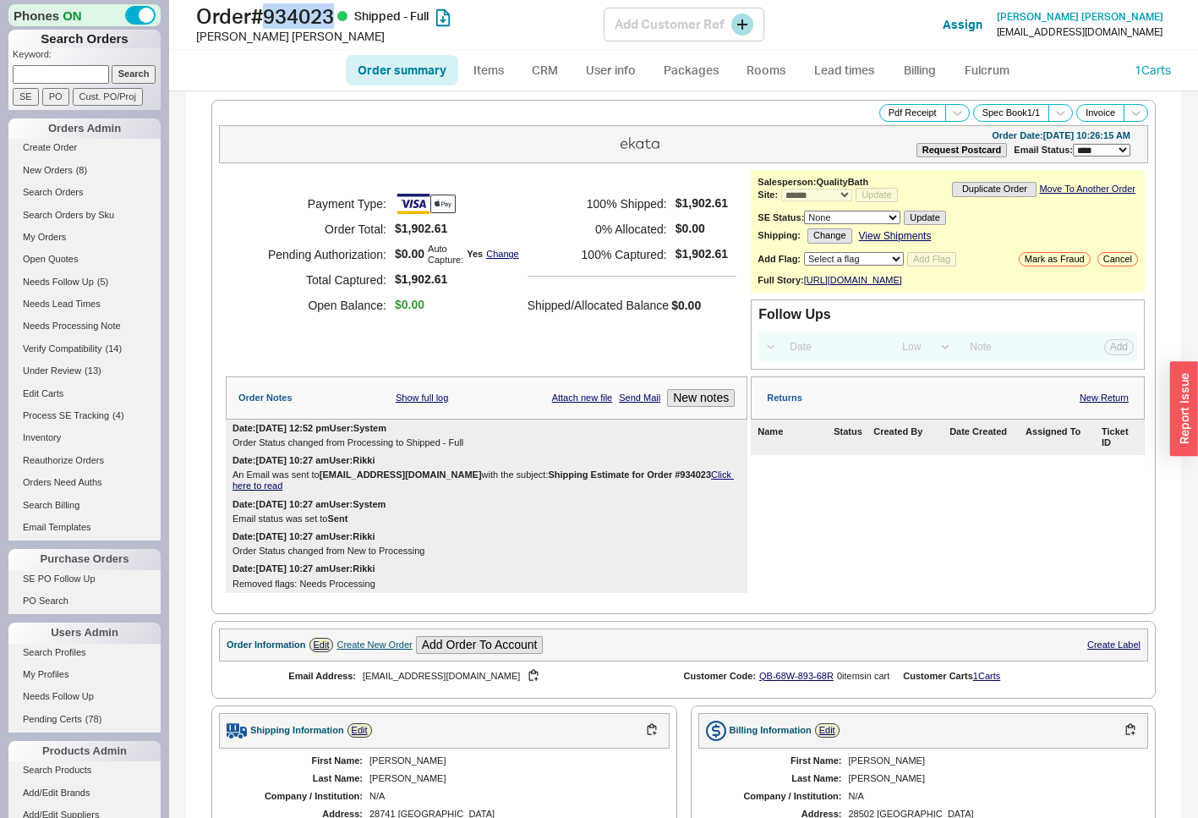
copy h1 "934023"
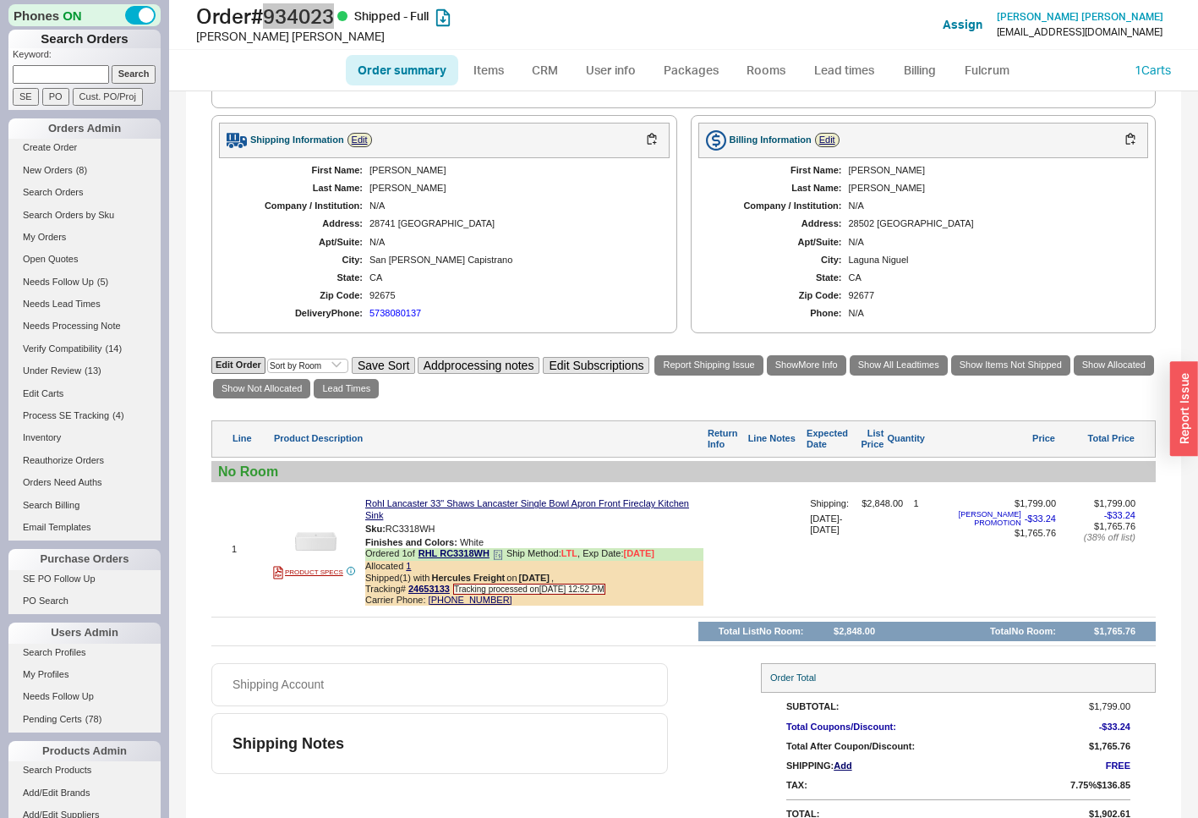
scroll to position [592, 0]
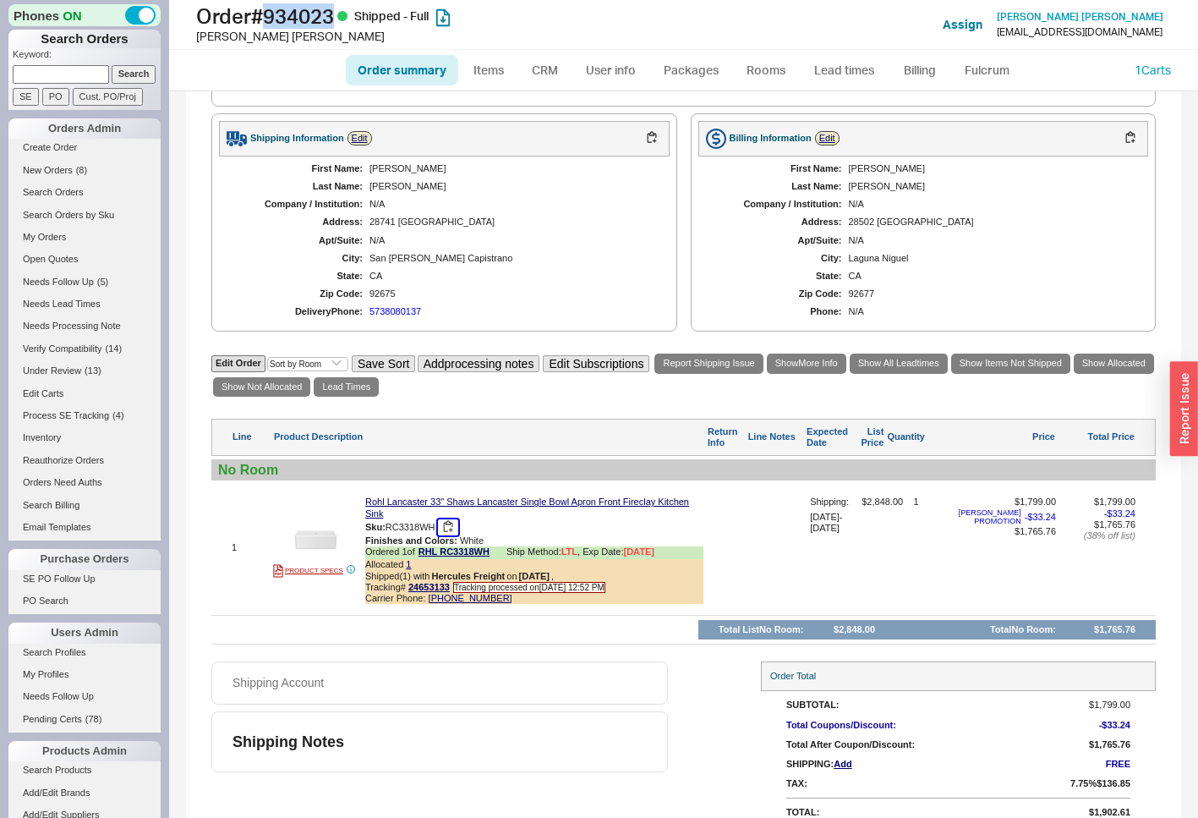
click at [451, 535] on button "button" at bounding box center [448, 527] width 20 height 16
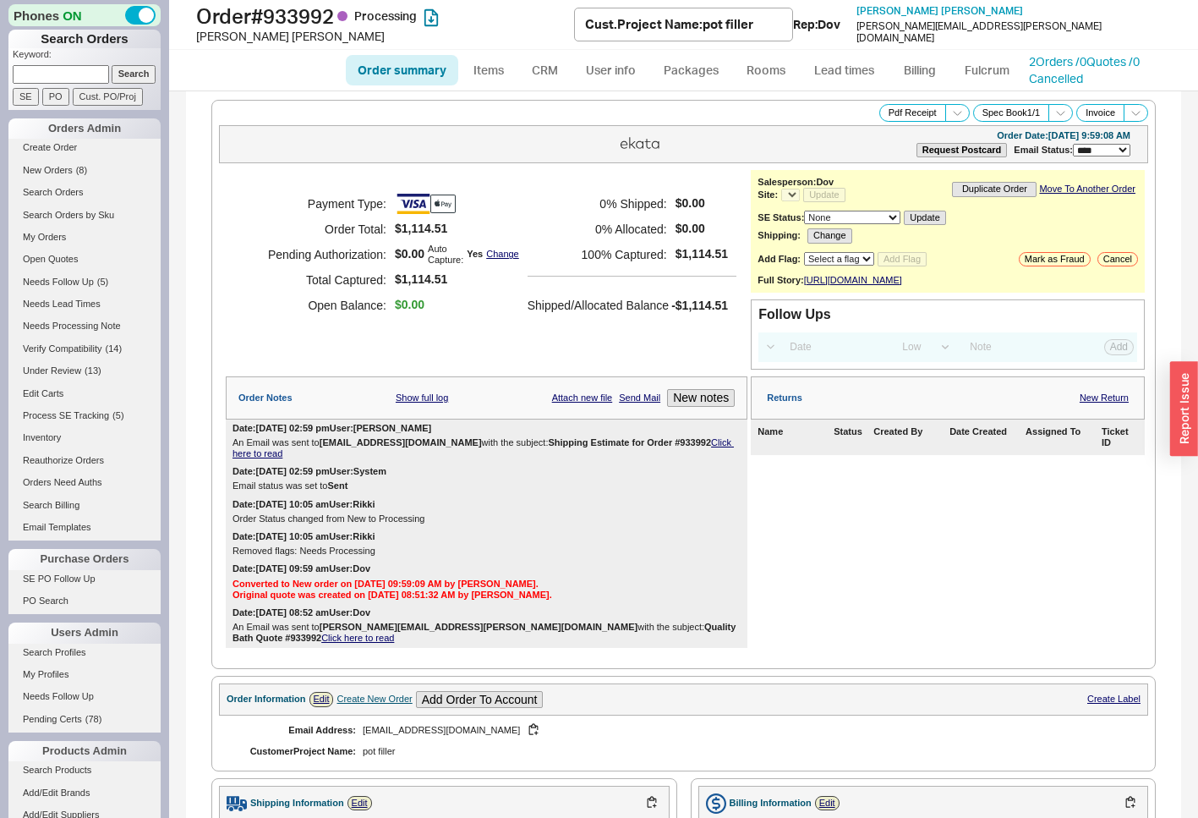
select select "LOW"
select select "3"
select select "*"
select select "LOW"
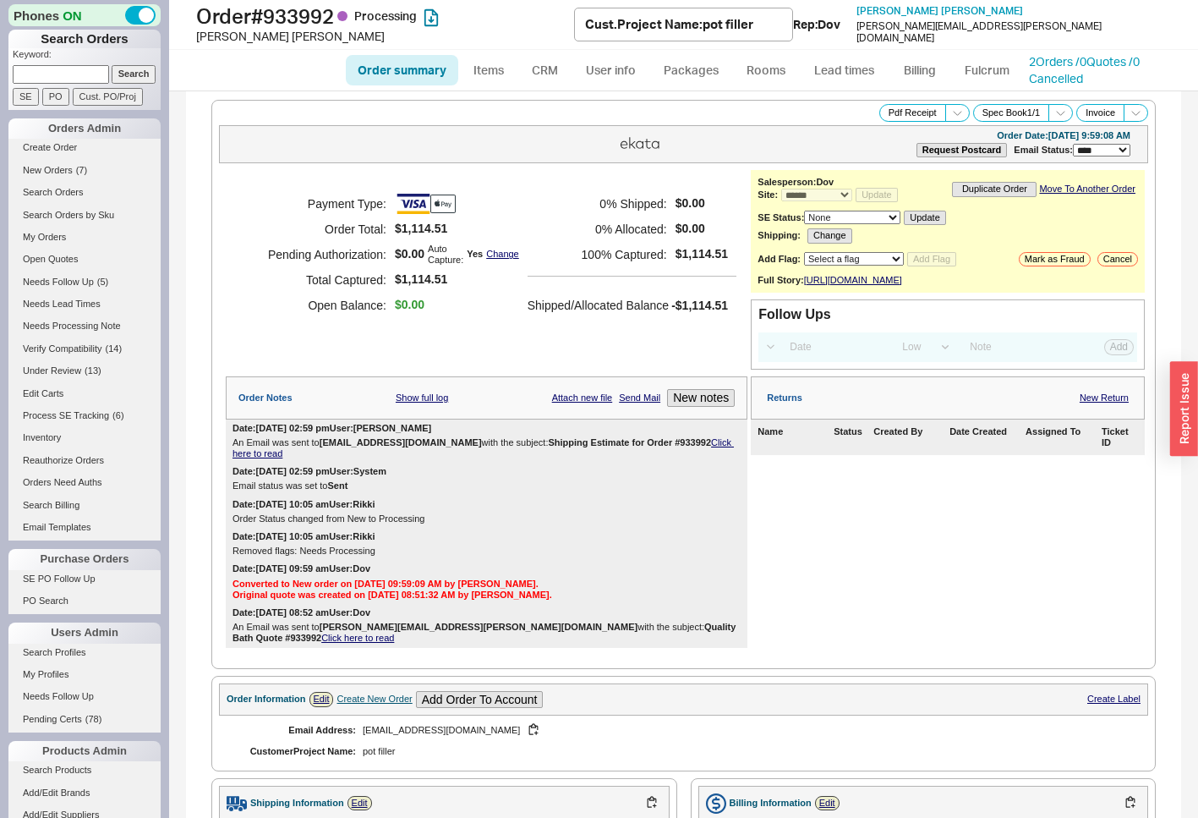
select select "3"
drag, startPoint x: 347, startPoint y: 10, endPoint x: 273, endPoint y: 13, distance: 73.6
click at [273, 13] on h1 "Order # 933992 Processing" at bounding box center [385, 16] width 378 height 24
copy h1 "933992"
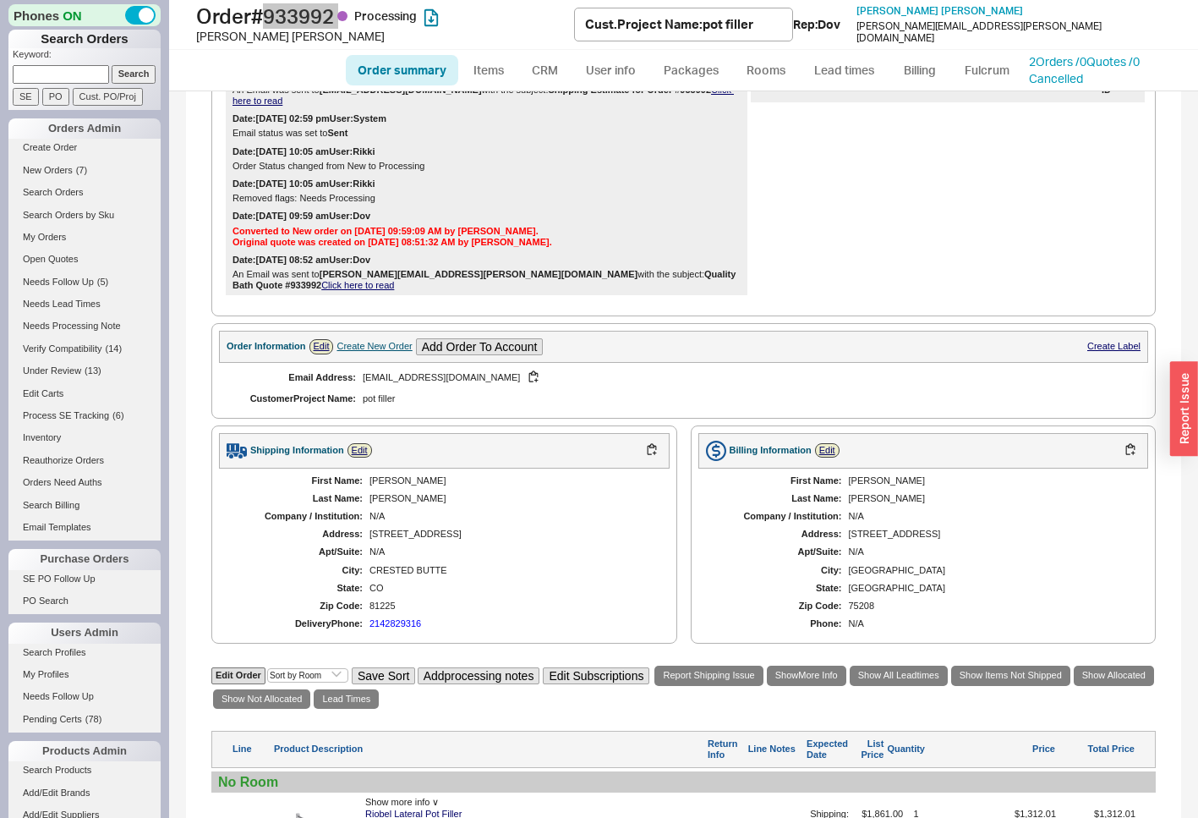
scroll to position [507, 0]
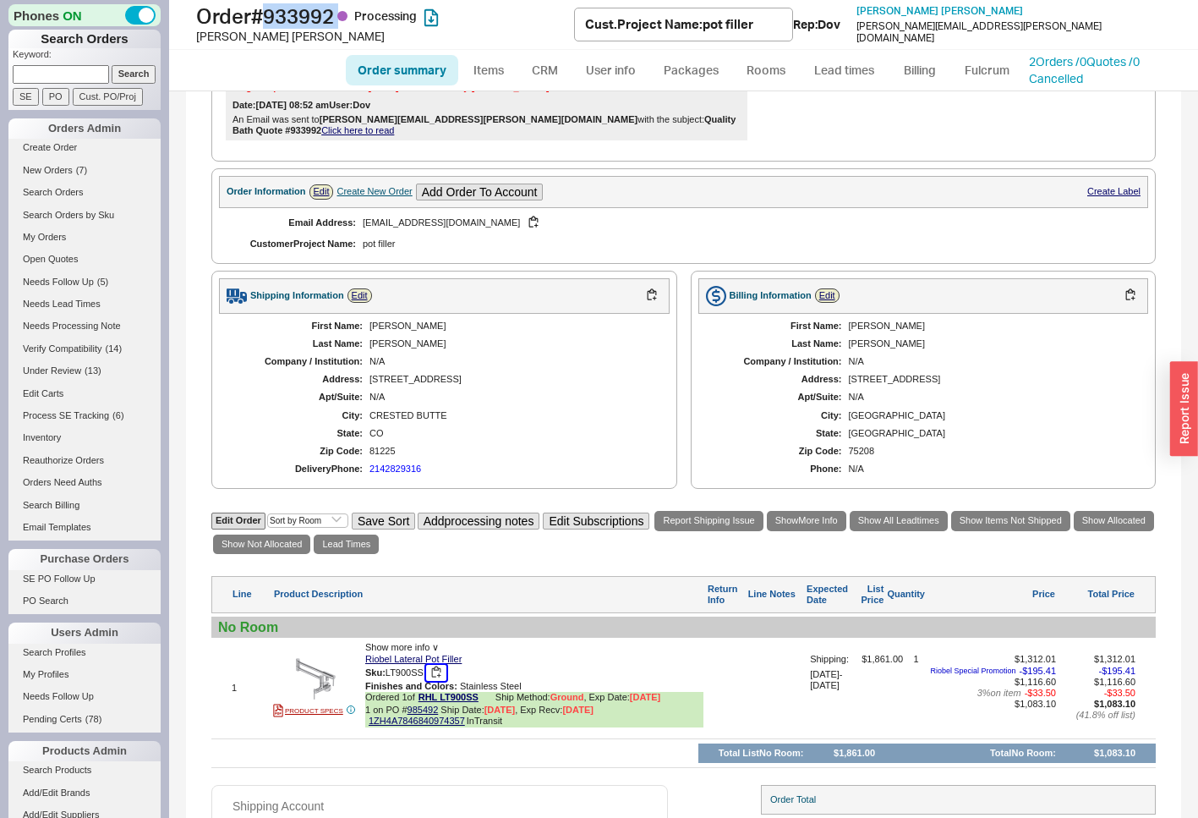
click at [441, 673] on button "button" at bounding box center [436, 673] width 20 height 16
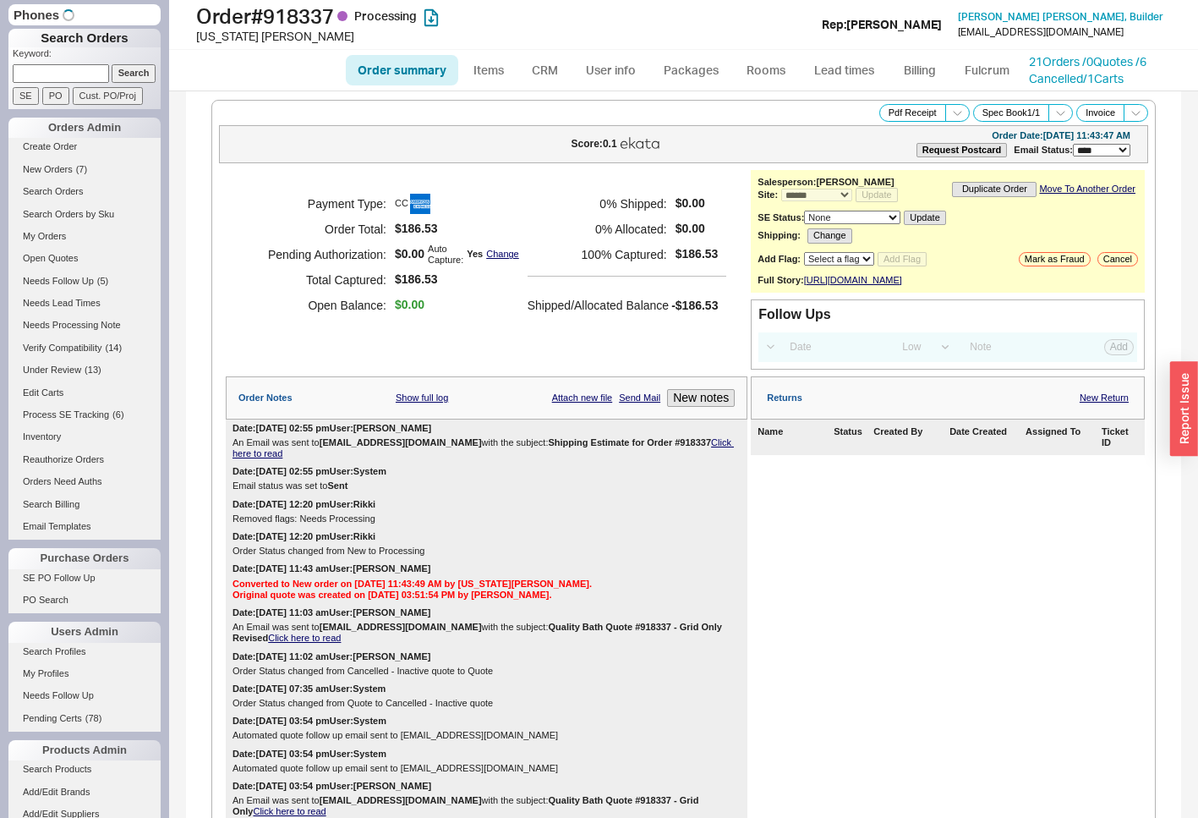
select select "*"
select select "LOW"
select select "3"
drag, startPoint x: 343, startPoint y: 22, endPoint x: 275, endPoint y: 21, distance: 68.5
click at [275, 21] on h1 "Order # 918337 Processing" at bounding box center [400, 16] width 408 height 24
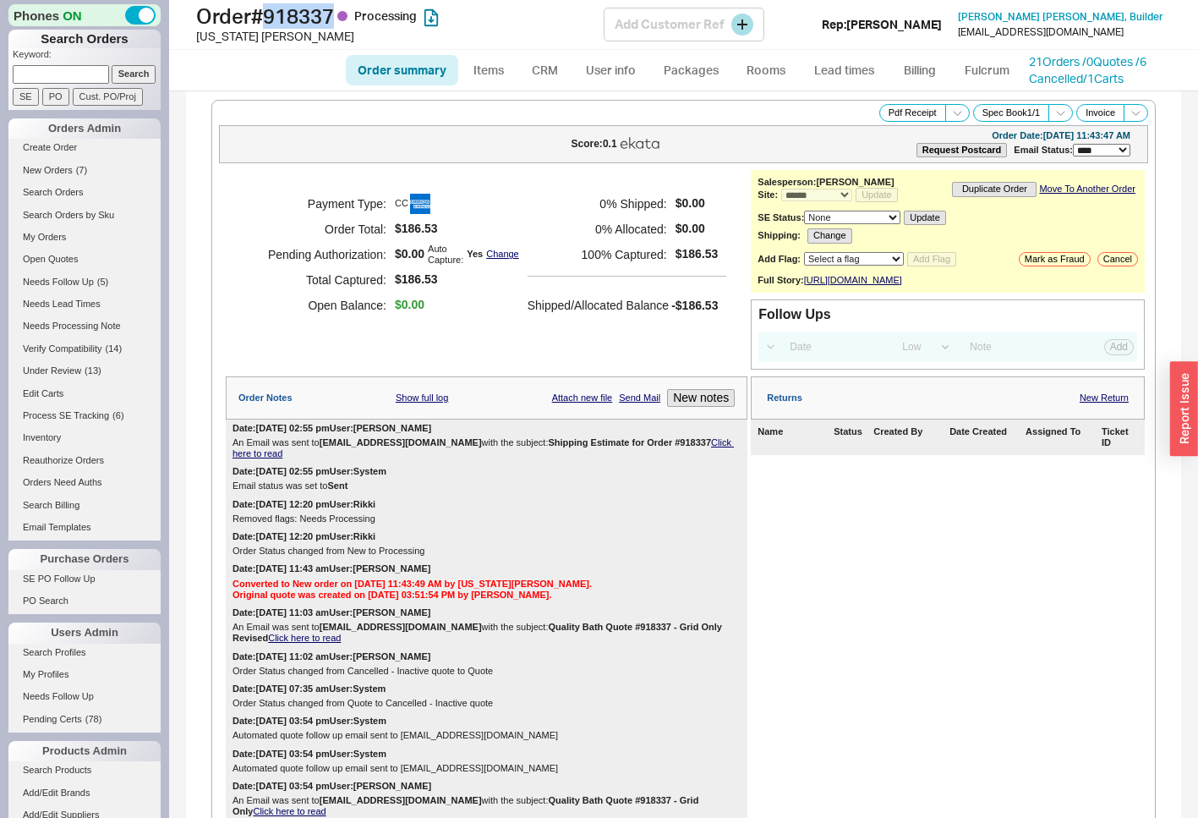
copy h1 "918337"
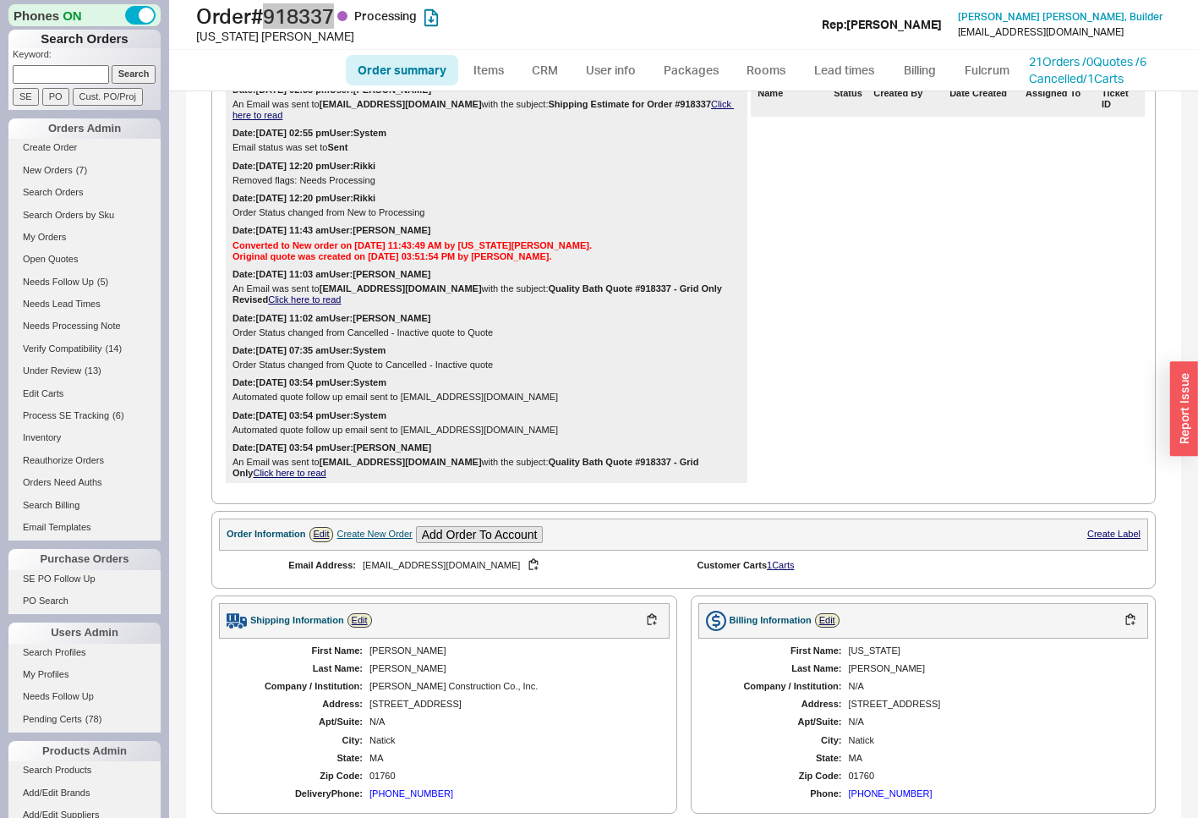
scroll to position [676, 0]
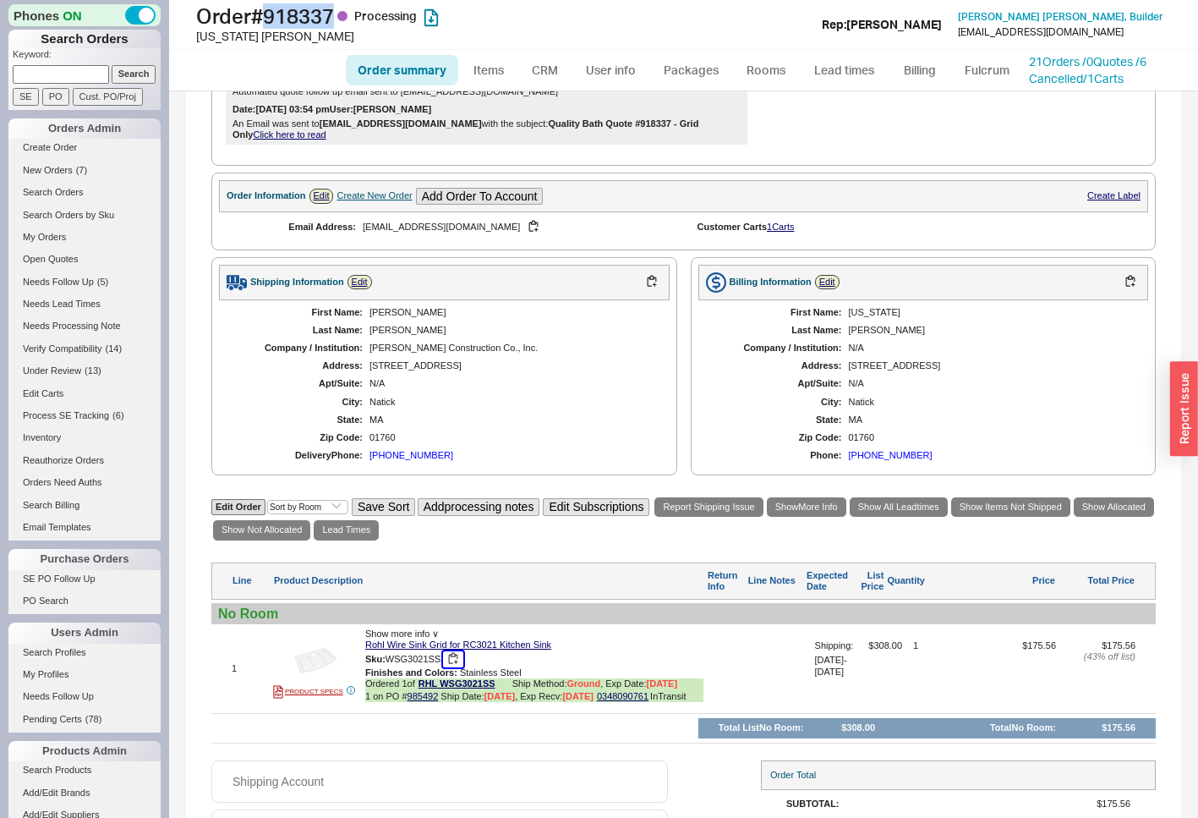
drag, startPoint x: 455, startPoint y: 671, endPoint x: 500, endPoint y: 666, distance: 45.0
click at [455, 667] on button "button" at bounding box center [453, 659] width 20 height 16
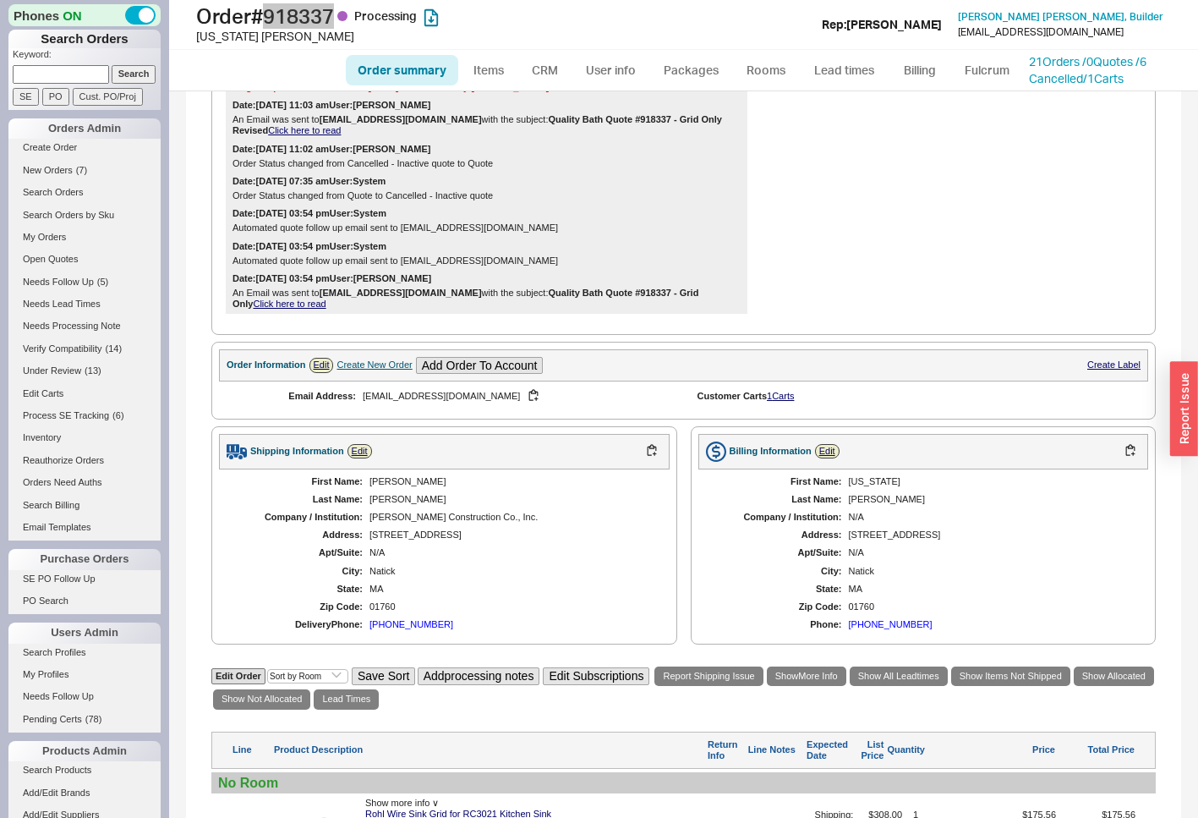
scroll to position [761, 0]
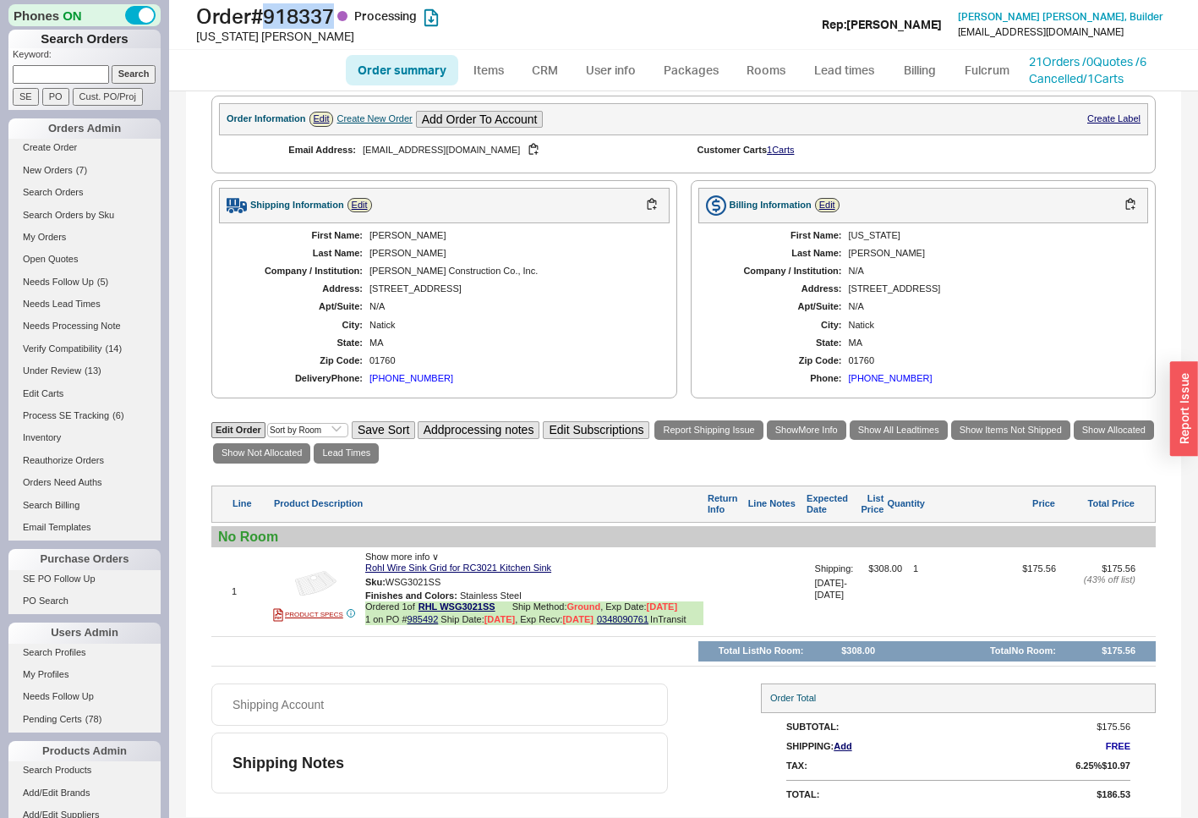
drag, startPoint x: 405, startPoint y: 256, endPoint x: 364, endPoint y: 257, distance: 40.6
click at [364, 257] on div "First Name: Joseph Last Name: Quinan Company / Institution: Joseph P. Quinan Co…" at bounding box center [444, 307] width 451 height 168
copy div "Quinan"
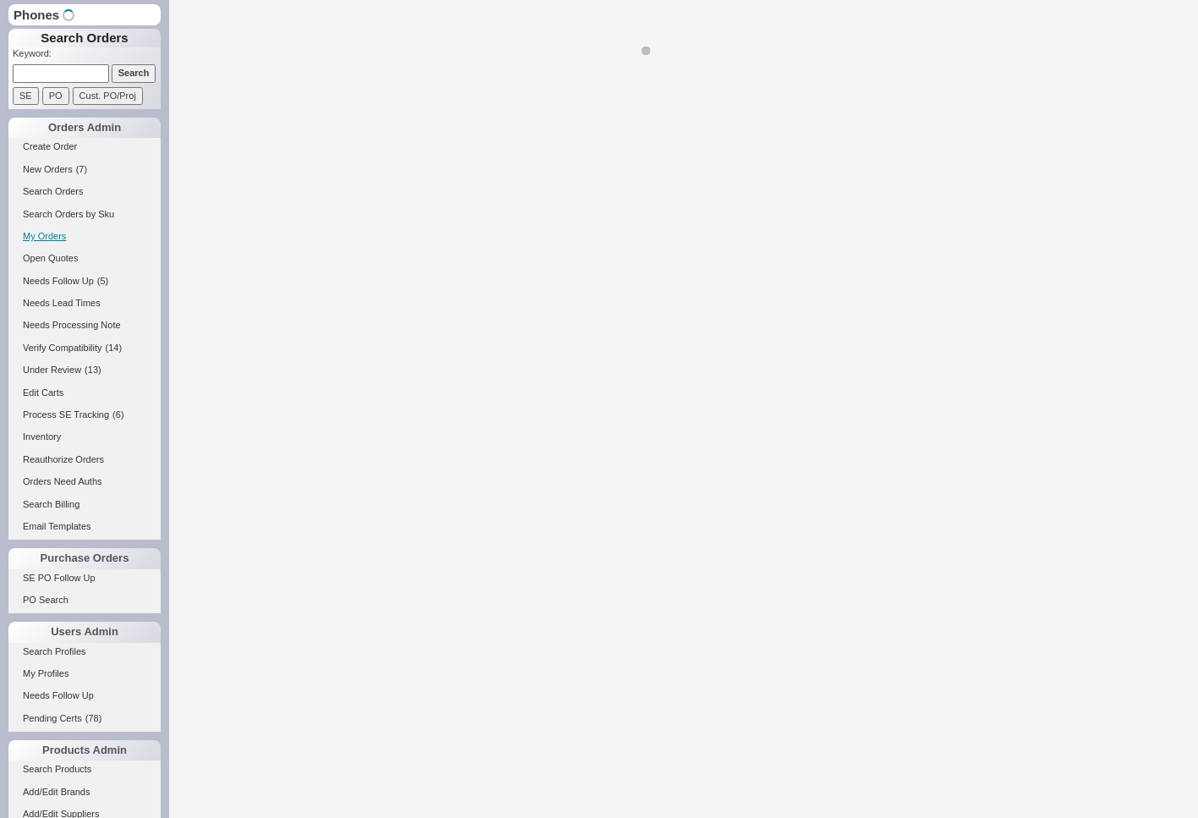
select select "LOW"
select select "3"
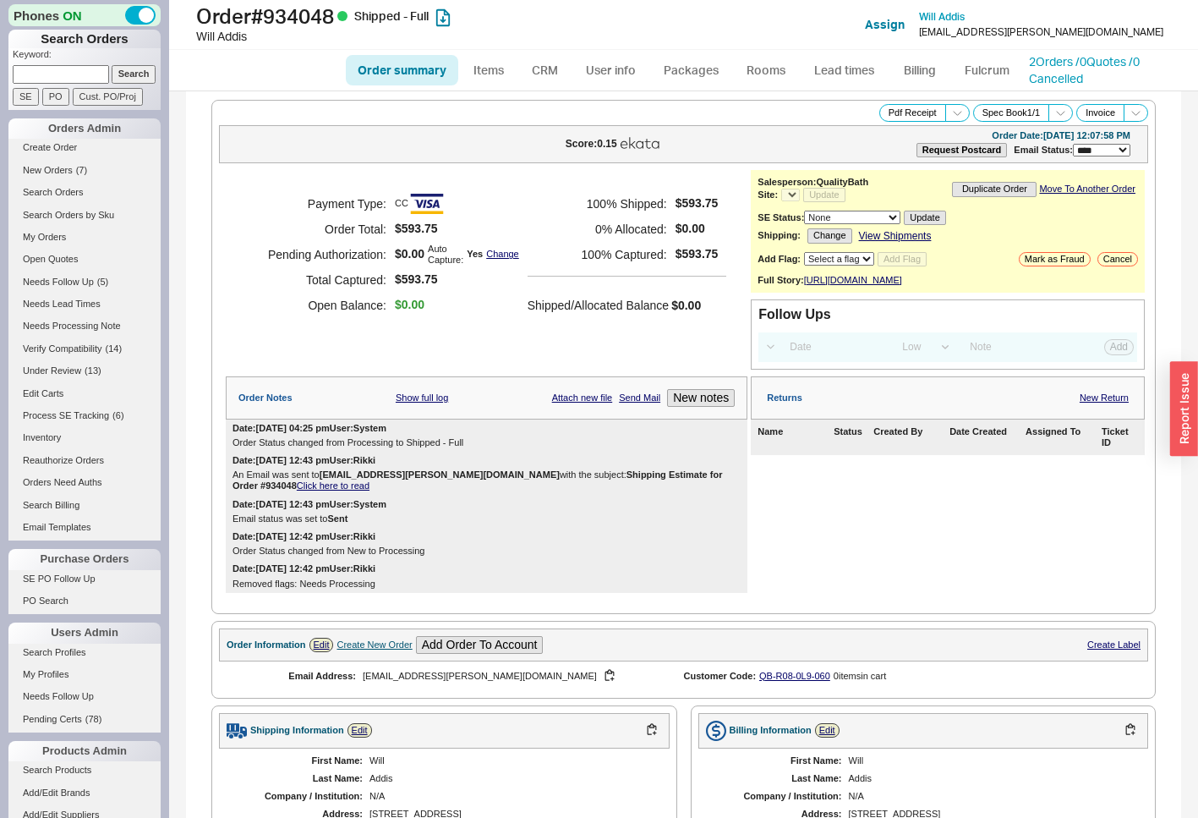
select select "*"
drag, startPoint x: 344, startPoint y: 19, endPoint x: 274, endPoint y: 15, distance: 70.3
click at [274, 15] on h1 "Order # 934048 Shipped - Full" at bounding box center [400, 16] width 408 height 24
copy h1 "934048"
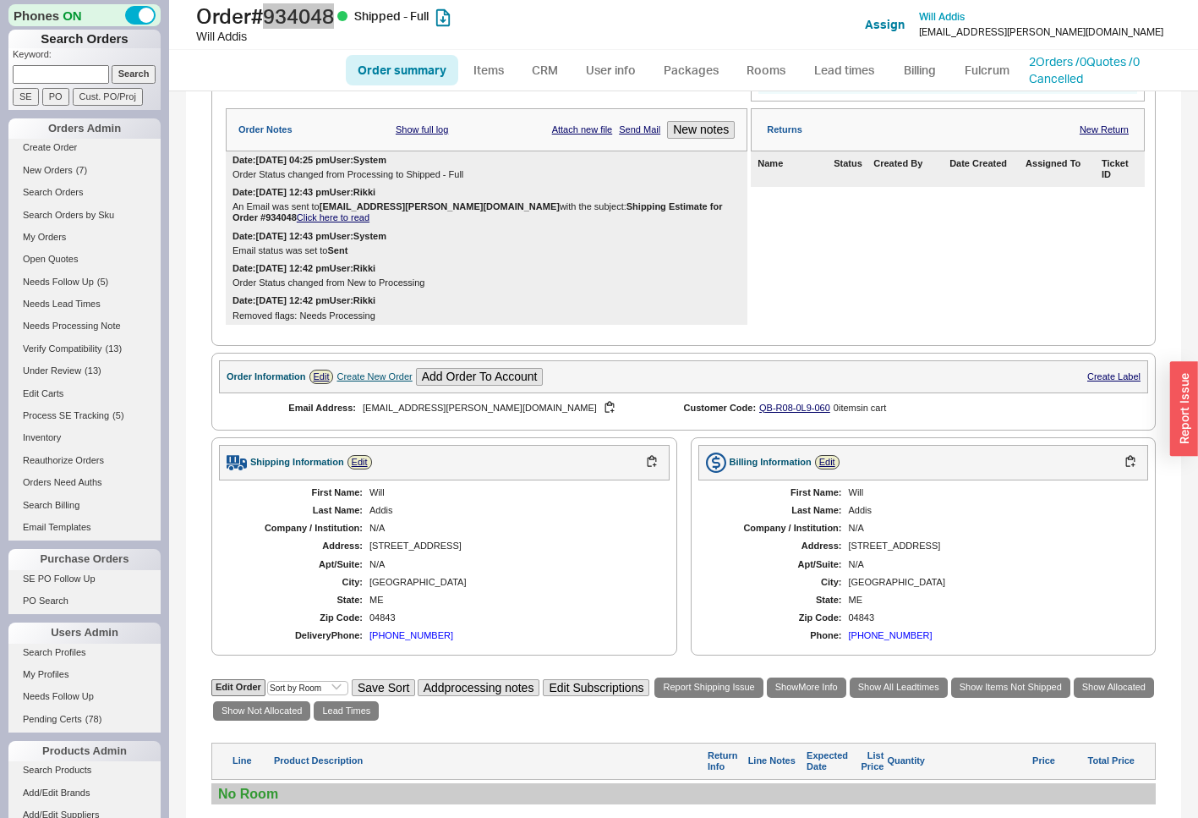
scroll to position [423, 0]
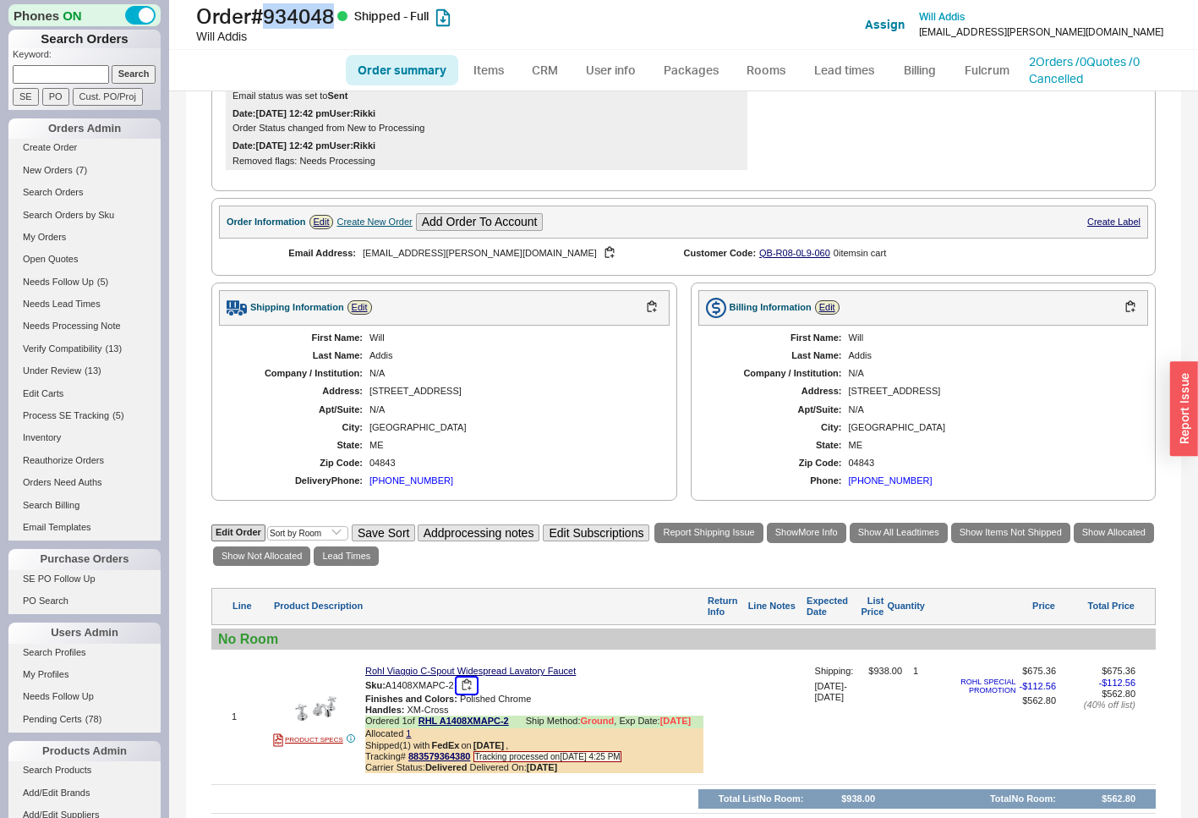
click at [465, 693] on button "button" at bounding box center [467, 685] width 20 height 16
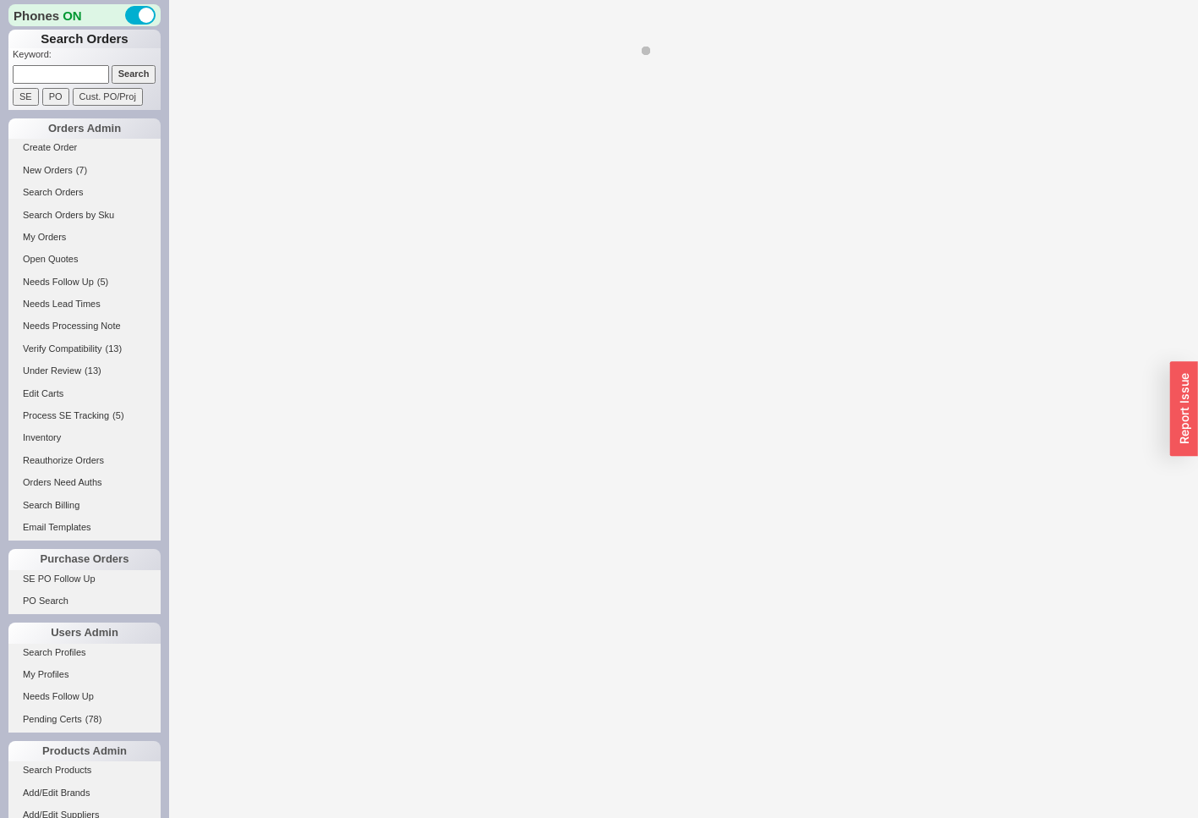
select select "LOW"
select select "3"
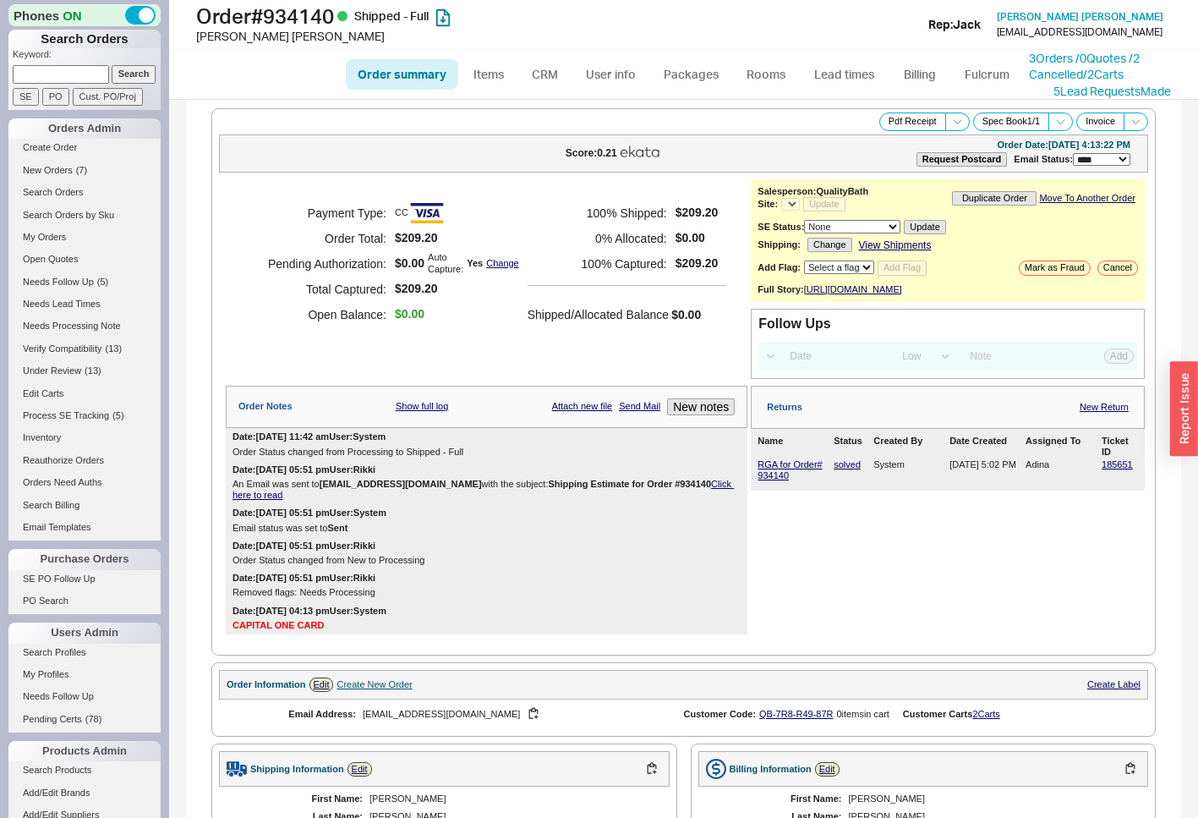
select select "*"
drag, startPoint x: 344, startPoint y: 19, endPoint x: 276, endPoint y: 20, distance: 68.5
click at [276, 20] on h1 "Order # 934140 Shipped - Full" at bounding box center [400, 16] width 408 height 24
copy h1 "934140"
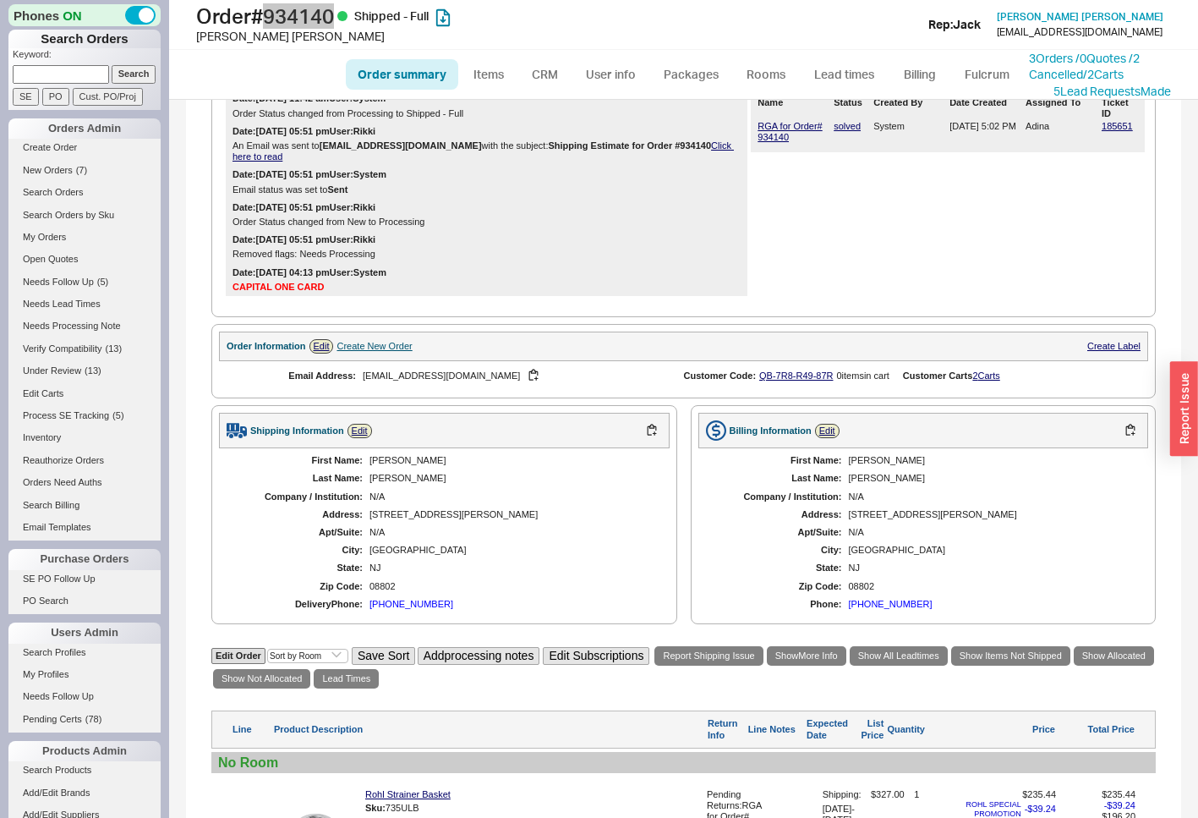
scroll to position [507, 0]
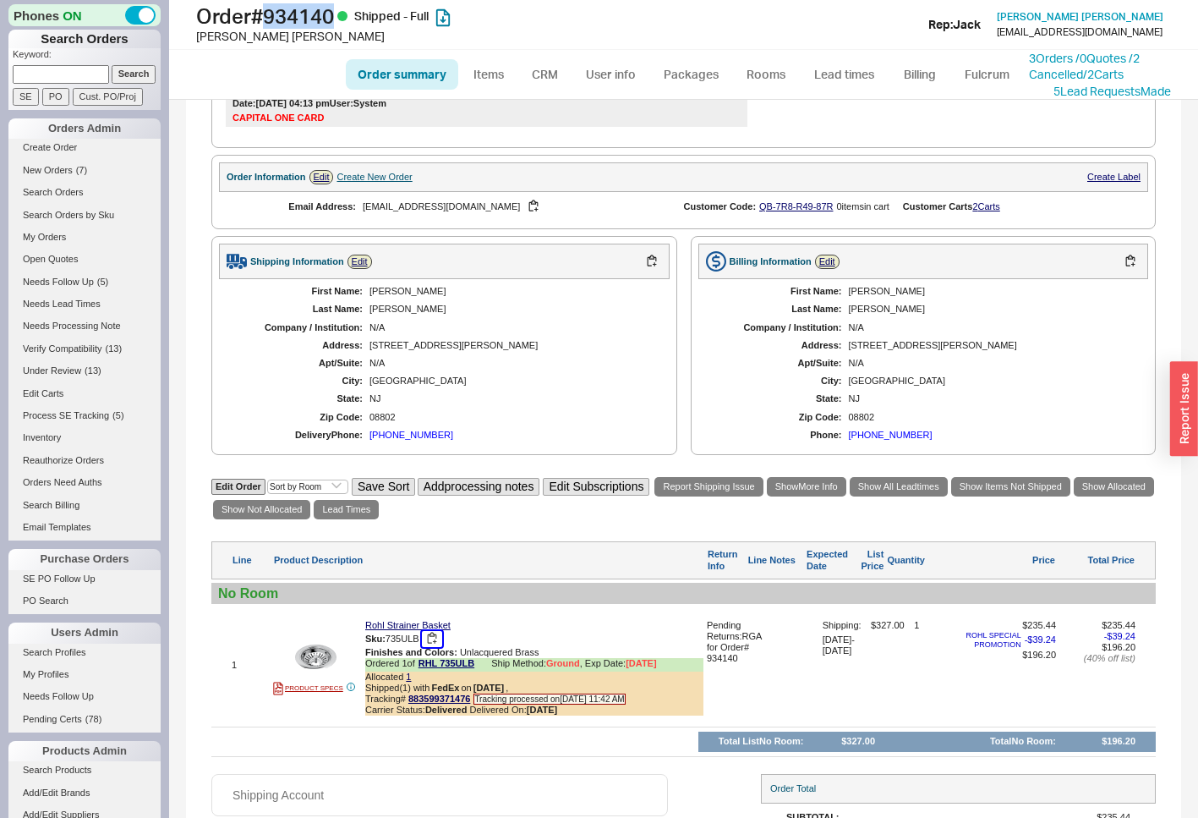
click at [437, 647] on button "button" at bounding box center [432, 639] width 20 height 16
